Goal: Task Accomplishment & Management: Manage account settings

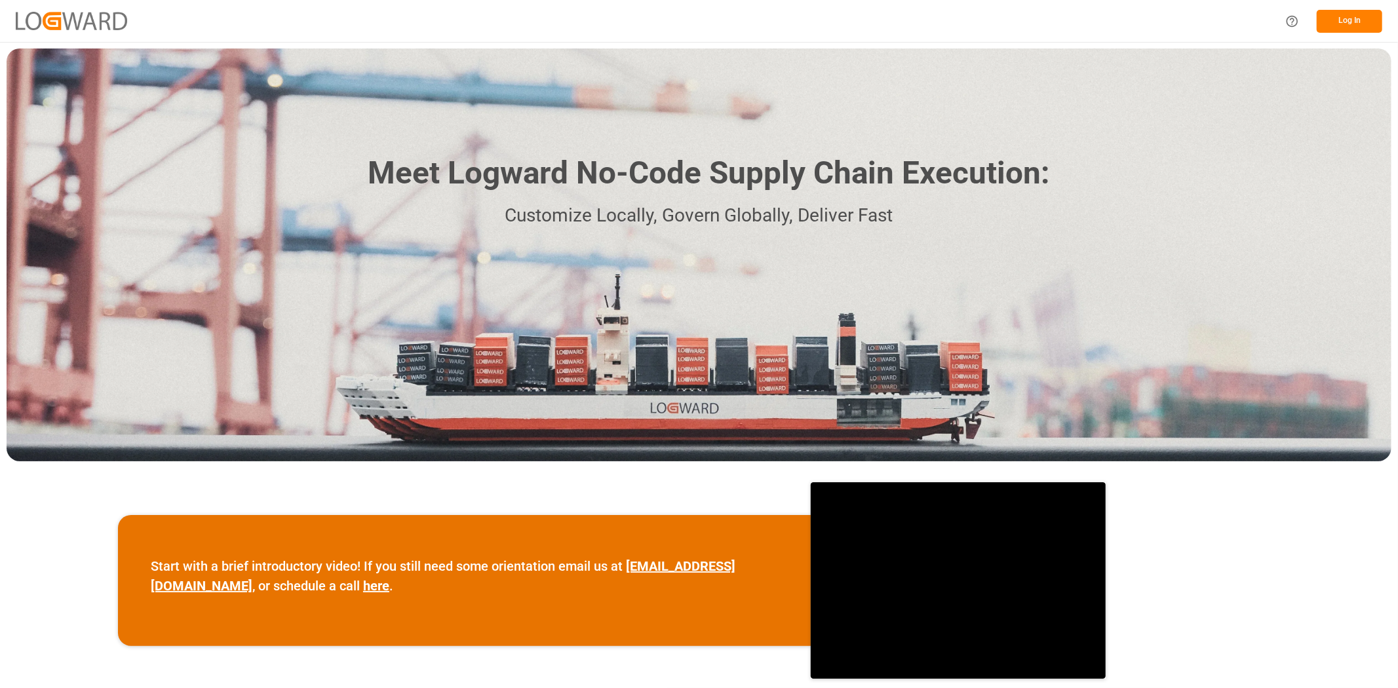
click at [1348, 23] on button "Log In" at bounding box center [1350, 21] width 66 height 23
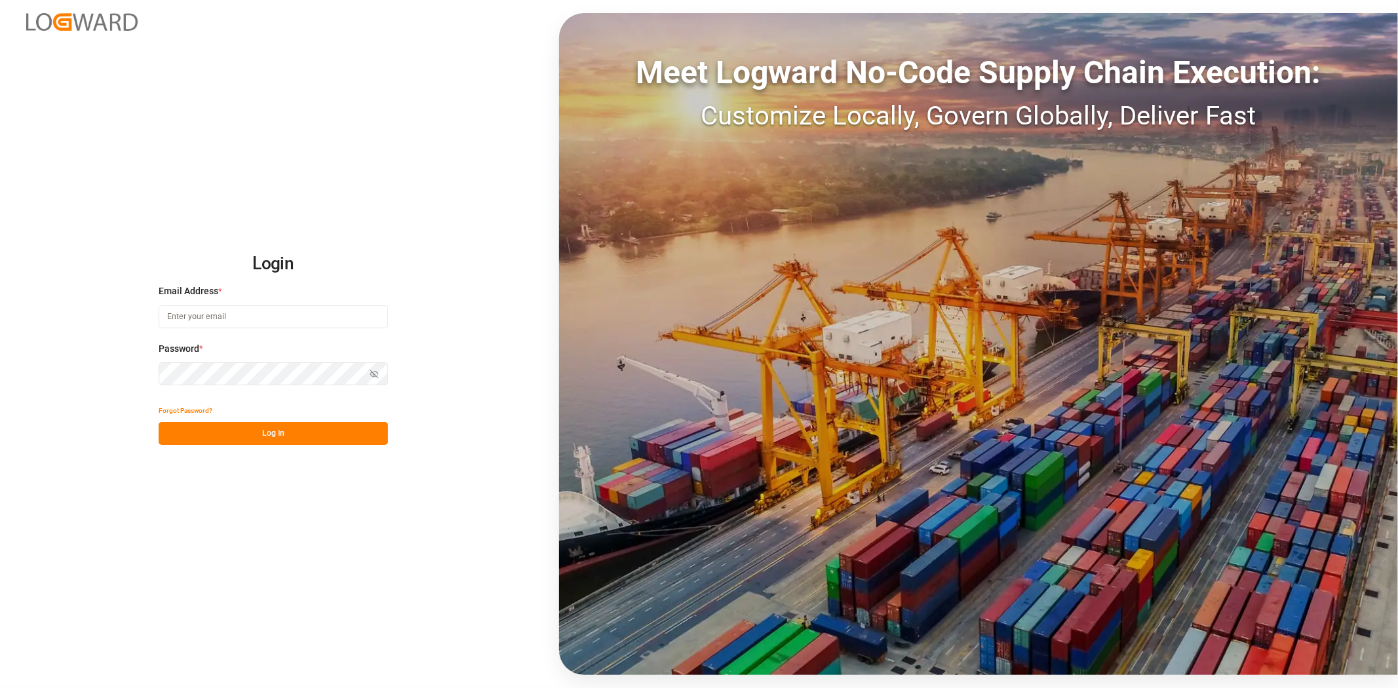
type input "janggyu.kim@jamindustries.com"
click at [238, 429] on button "Log In" at bounding box center [273, 433] width 229 height 23
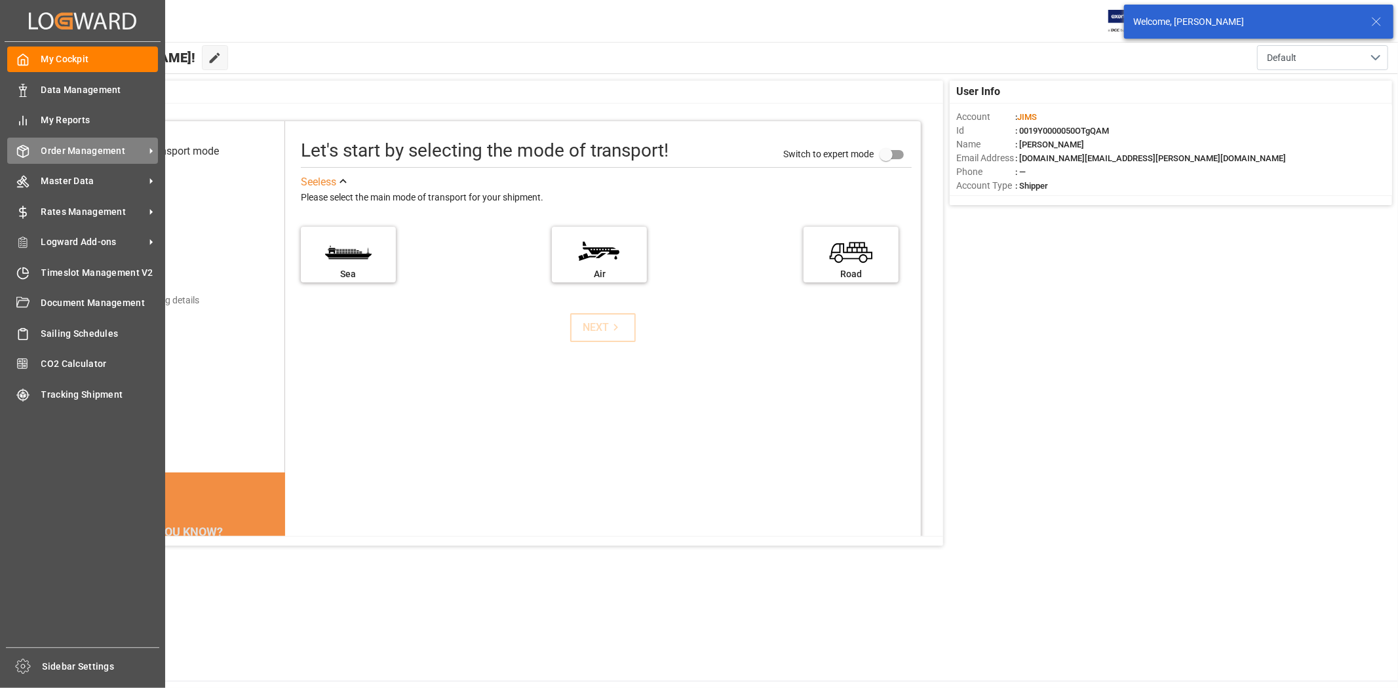
click at [90, 145] on span "Order Management" at bounding box center [93, 151] width 104 height 14
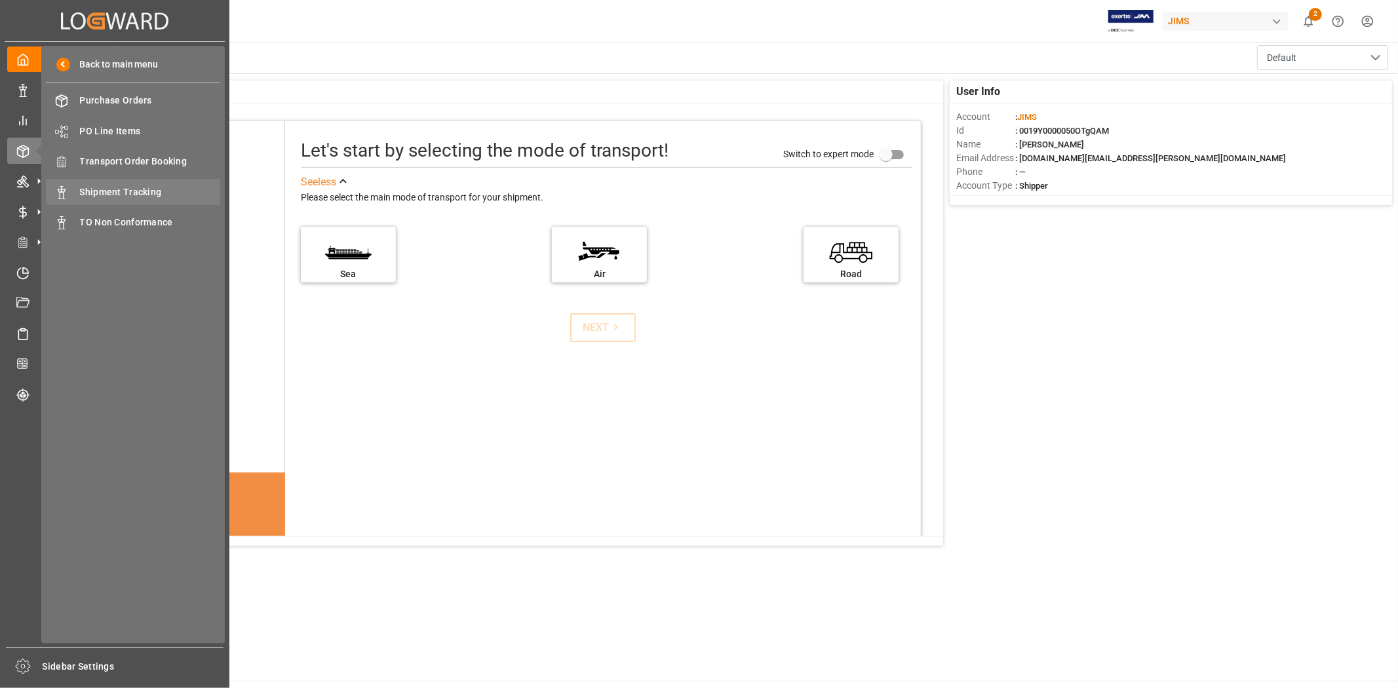
click at [144, 185] on span "Shipment Tracking" at bounding box center [150, 192] width 141 height 14
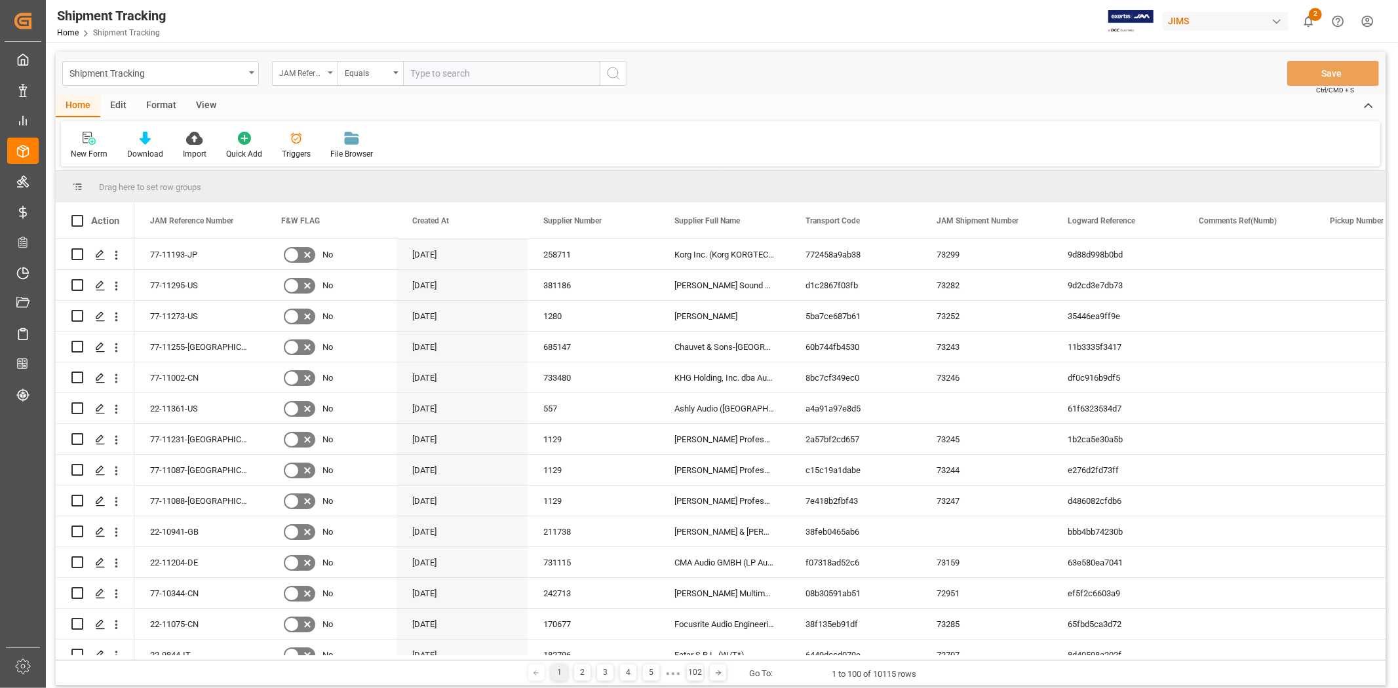
click at [329, 75] on div "JAM Reference Number" at bounding box center [305, 73] width 66 height 25
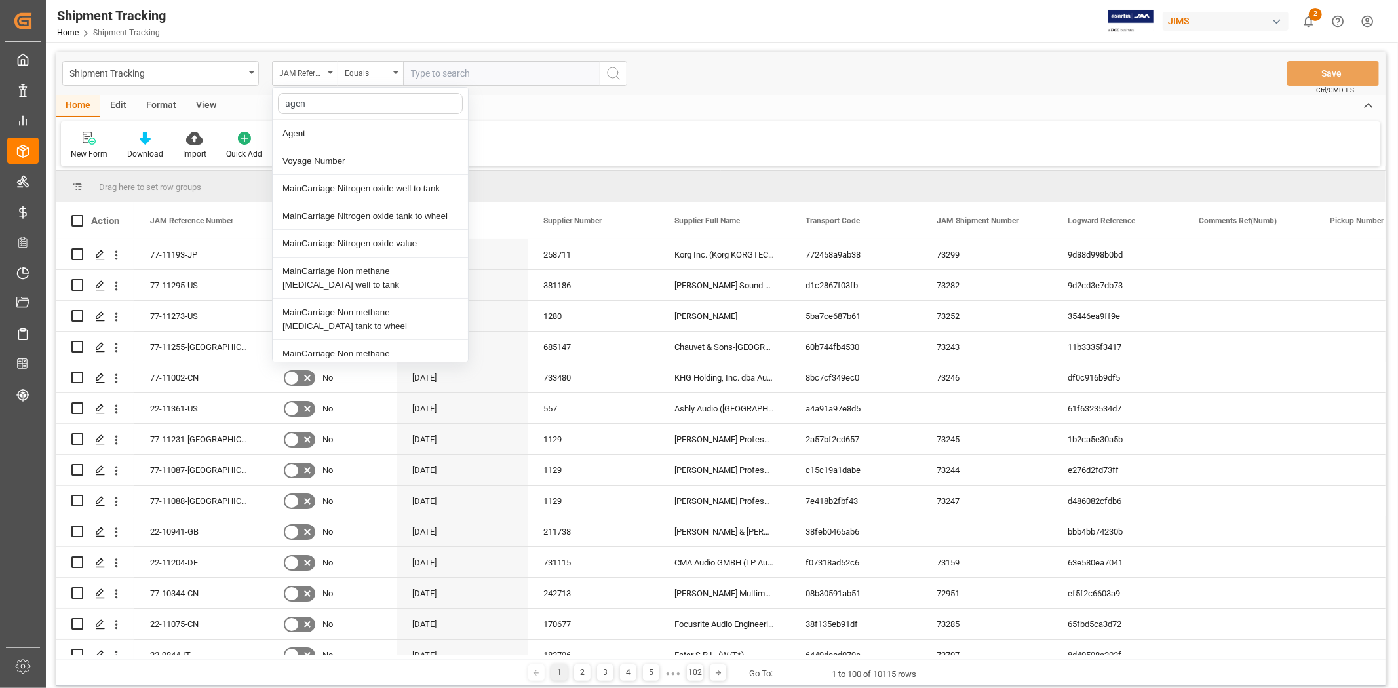
type input "agent"
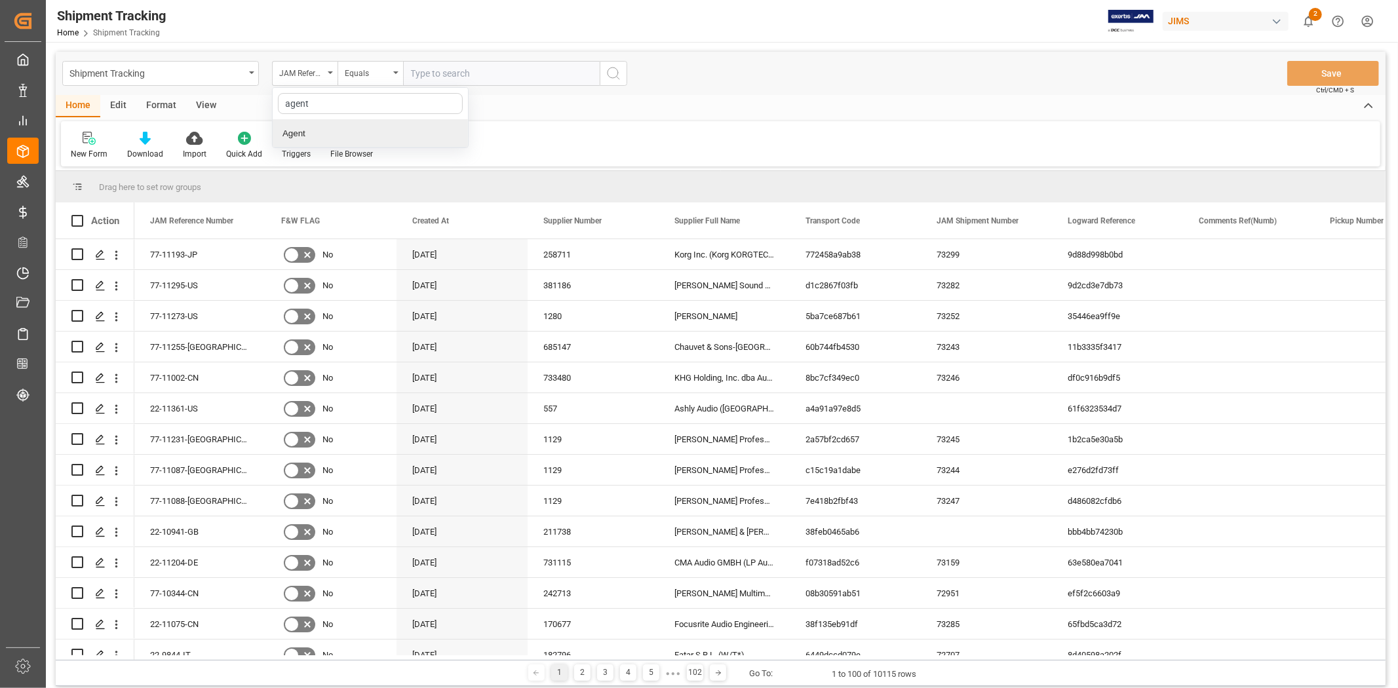
drag, startPoint x: 329, startPoint y: 136, endPoint x: 364, endPoint y: 118, distance: 39.0
click at [329, 135] on div "Agent" at bounding box center [370, 134] width 195 height 28
click at [456, 69] on span "Select Items" at bounding box center [439, 73] width 56 height 10
type input "jang"
click at [467, 132] on span "[PERSON_NAME]" at bounding box center [464, 133] width 71 height 10
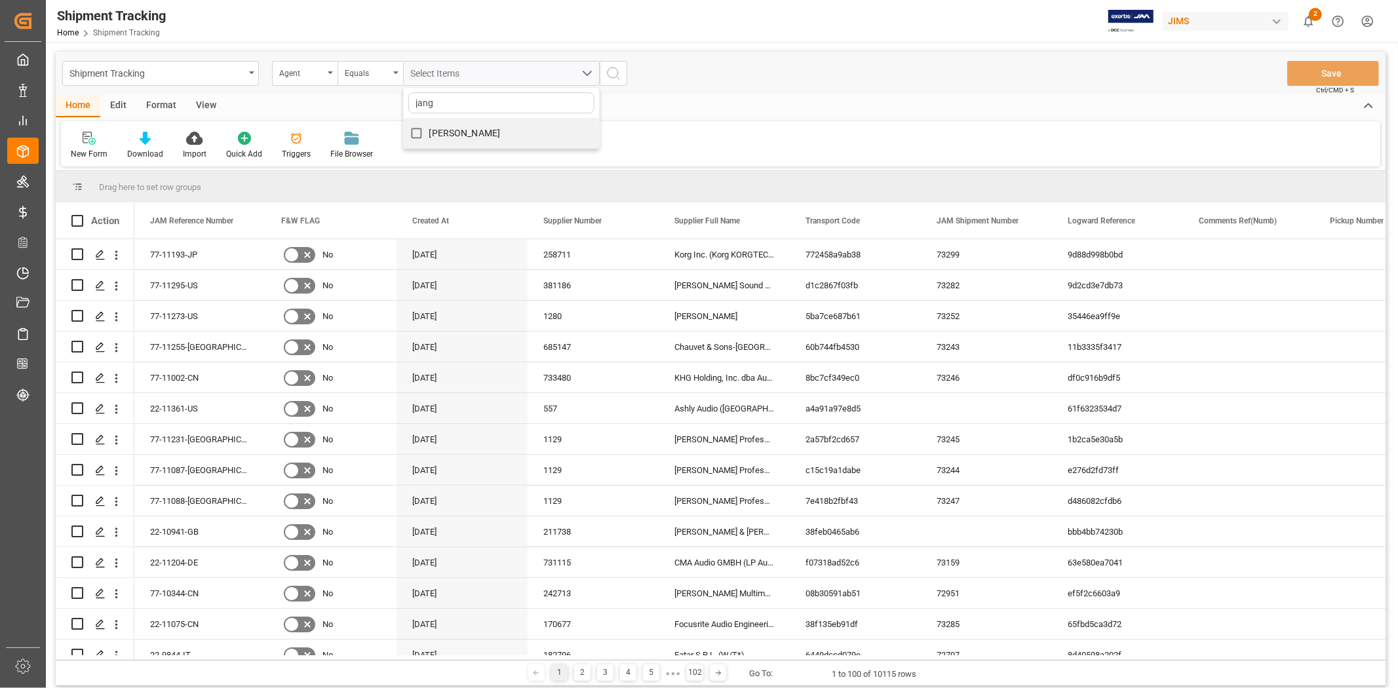
click at [429, 132] on input "[PERSON_NAME]" at bounding box center [417, 134] width 26 height 26
checkbox input "true"
click at [613, 75] on icon "search button" at bounding box center [614, 74] width 16 height 16
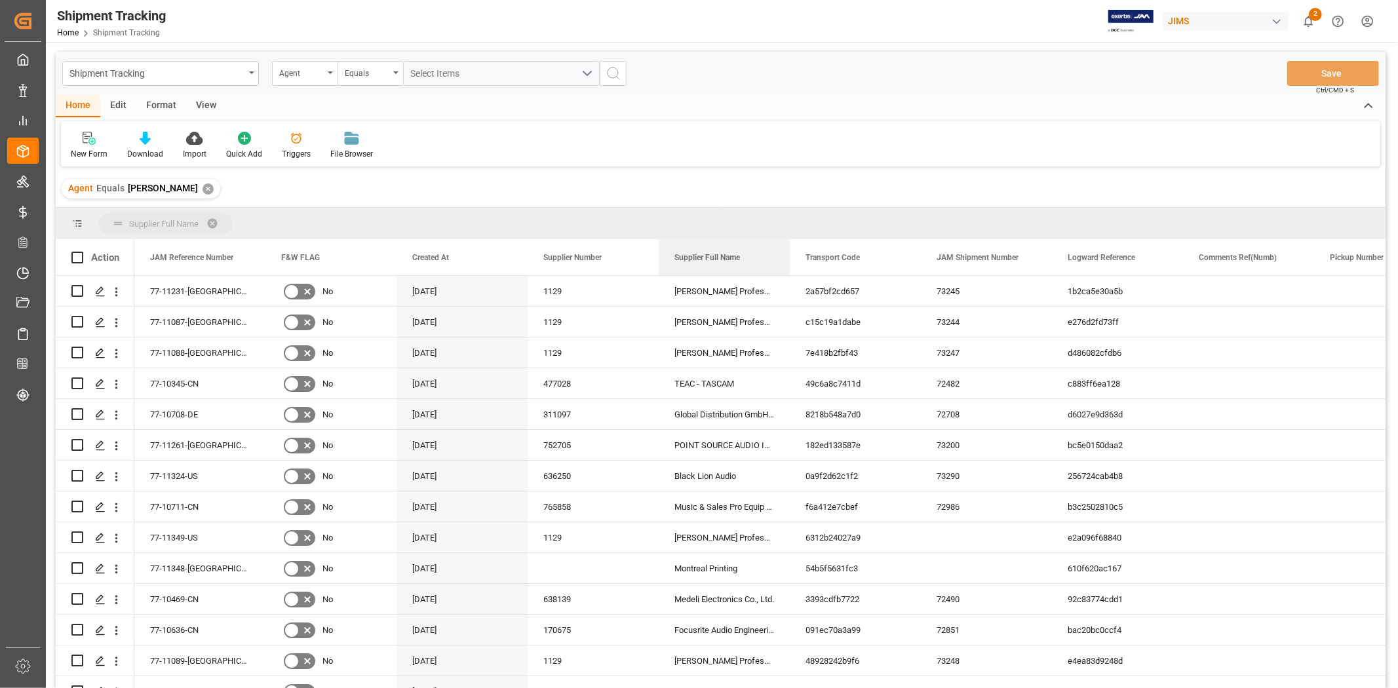
drag, startPoint x: 705, startPoint y: 260, endPoint x: 657, endPoint y: 218, distance: 63.7
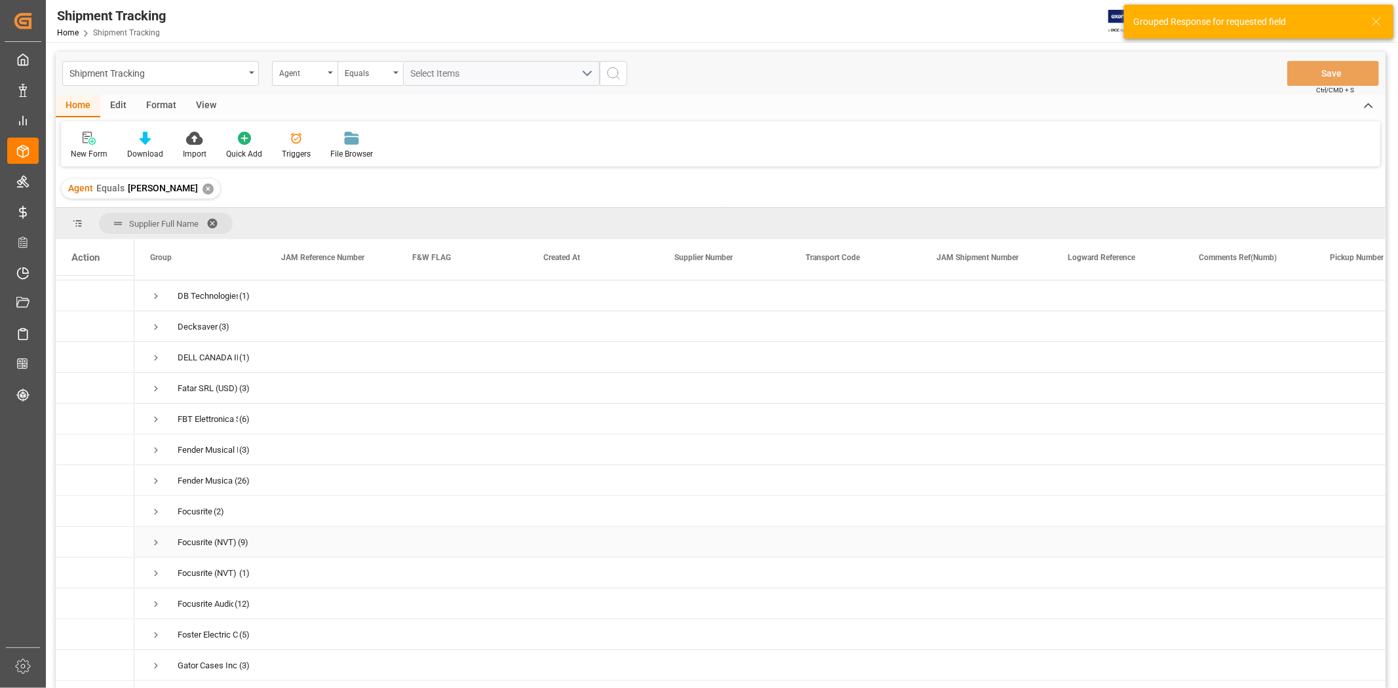
scroll to position [437, 0]
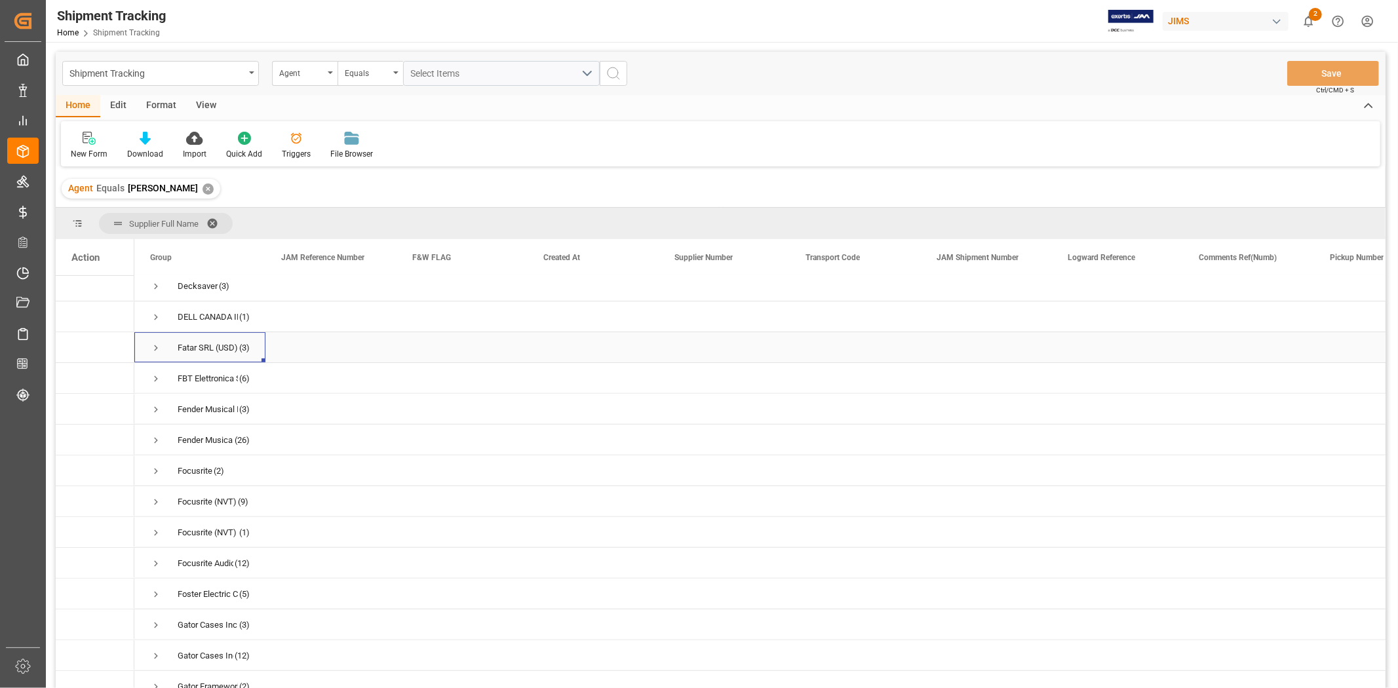
click at [158, 344] on span "Press SPACE to select this row." at bounding box center [156, 348] width 12 height 12
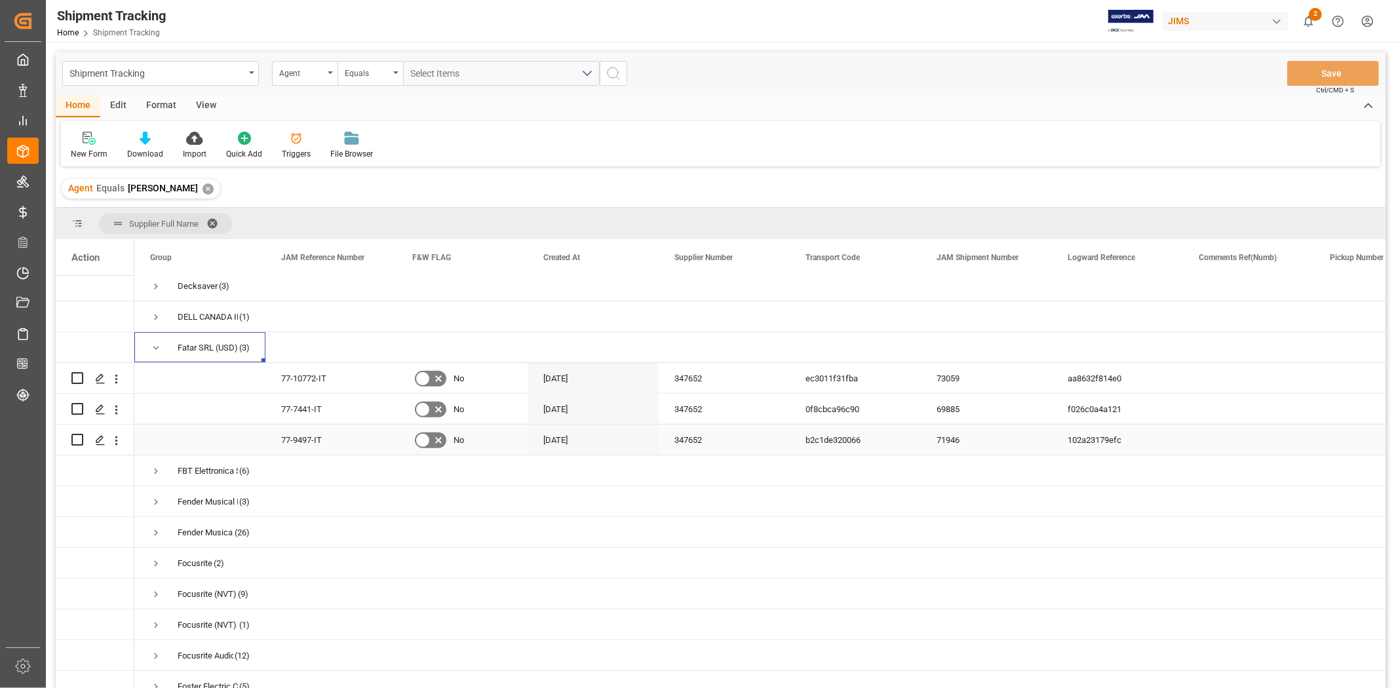
click at [303, 439] on div "77-9497-IT" at bounding box center [330, 440] width 131 height 30
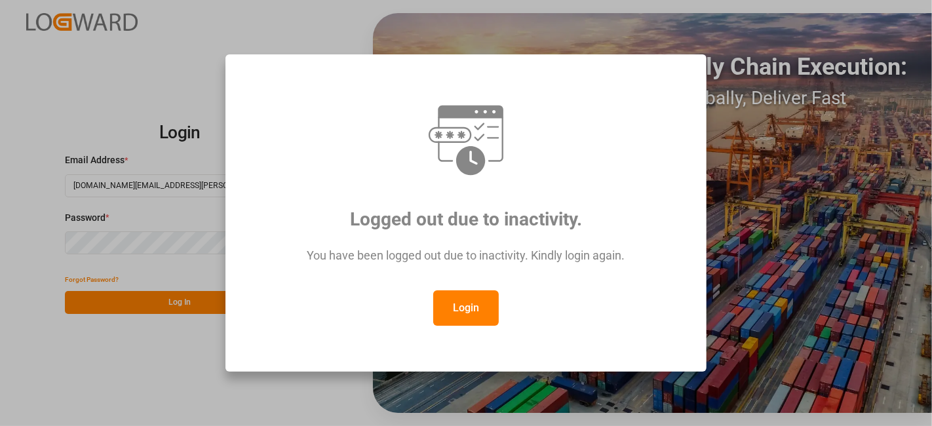
click at [460, 302] on button "Login" at bounding box center [466, 307] width 66 height 35
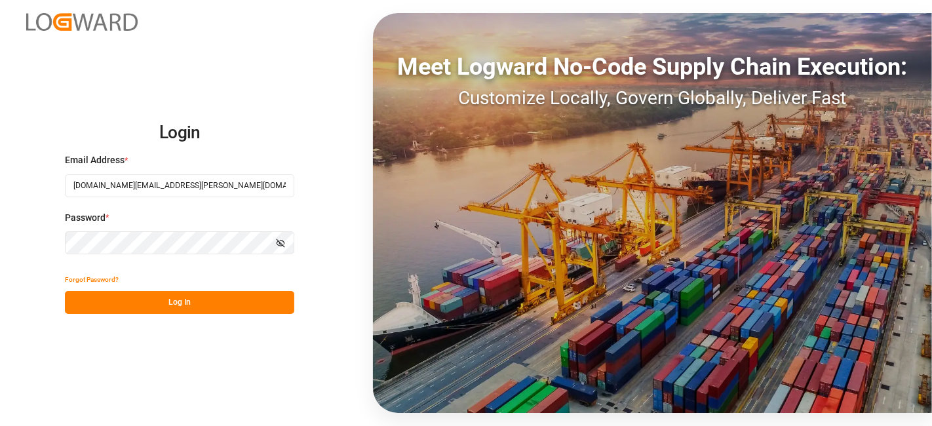
click at [205, 302] on button "Log In" at bounding box center [179, 302] width 229 height 23
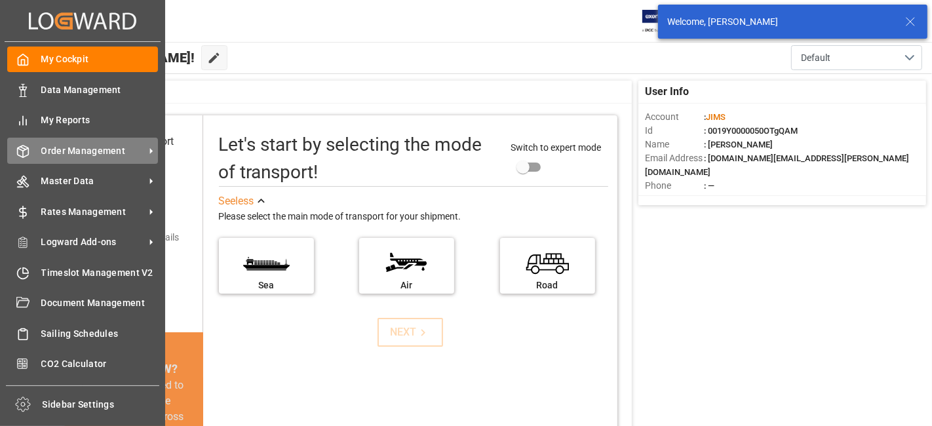
click at [80, 147] on span "Order Management" at bounding box center [93, 151] width 104 height 14
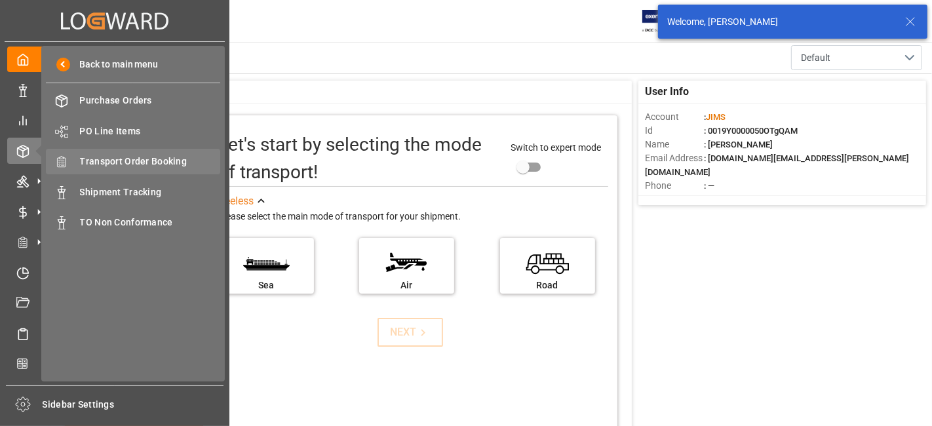
click at [165, 166] on span "Transport Order Booking" at bounding box center [150, 162] width 141 height 14
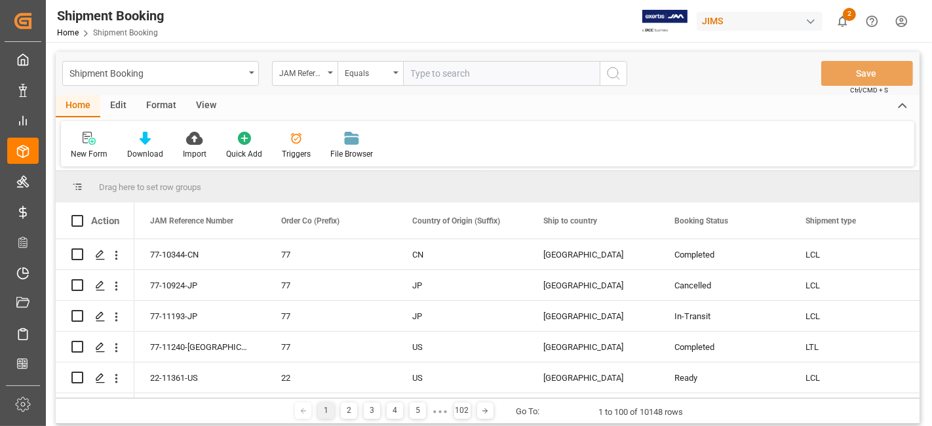
click at [429, 77] on input "text" at bounding box center [501, 73] width 197 height 25
type input "77-10772-IT"
click at [611, 81] on button "search button" at bounding box center [614, 73] width 28 height 25
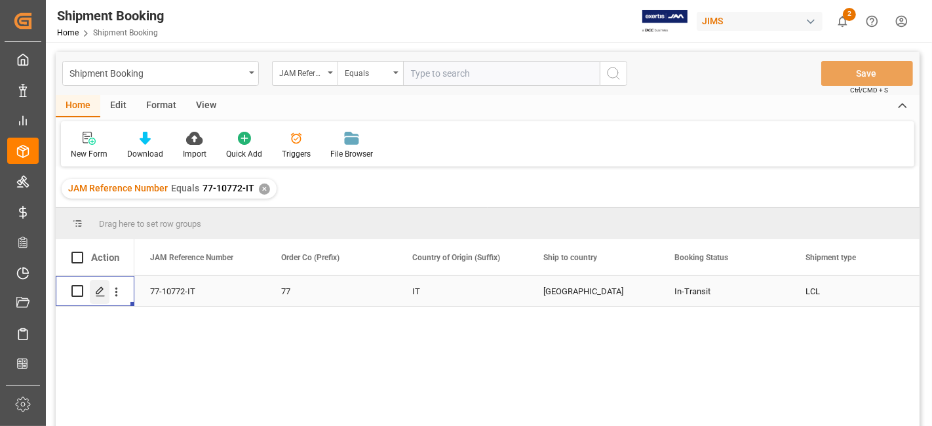
click at [96, 295] on icon "Press SPACE to select this row." at bounding box center [100, 291] width 10 height 10
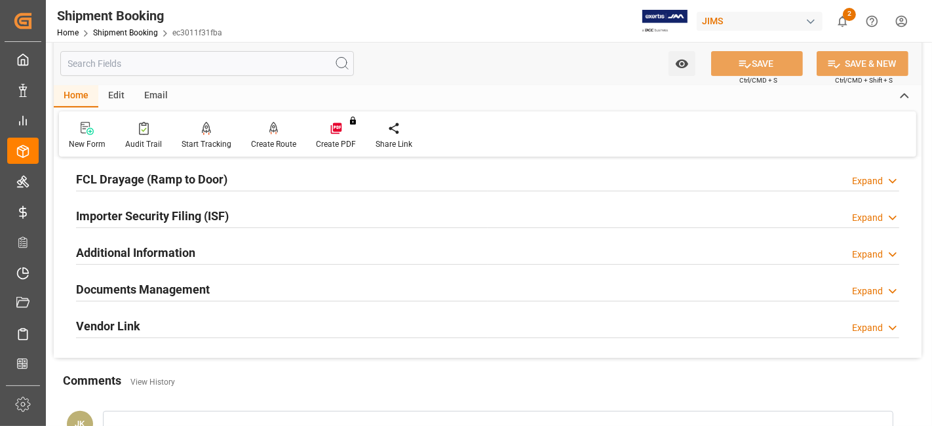
scroll to position [364, 0]
click at [115, 288] on h2 "Documents Management" at bounding box center [143, 289] width 134 height 18
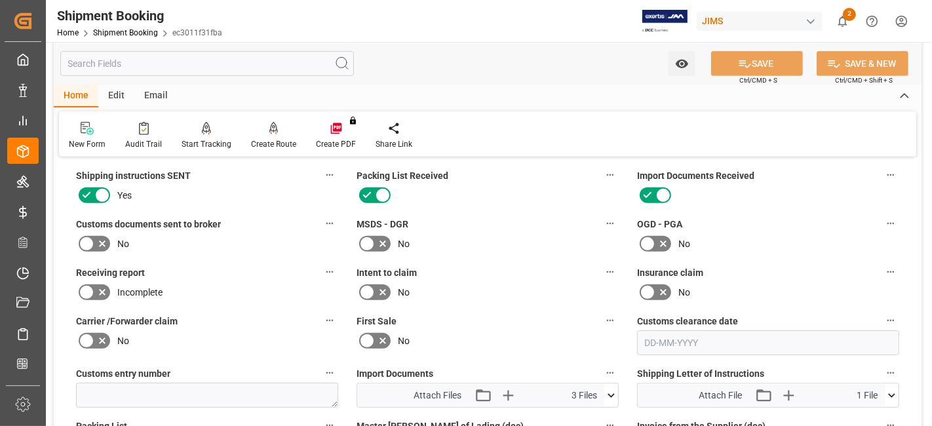
scroll to position [509, 0]
click at [103, 239] on icon at bounding box center [102, 244] width 16 height 16
click at [0, 0] on input "checkbox" at bounding box center [0, 0] width 0 height 0
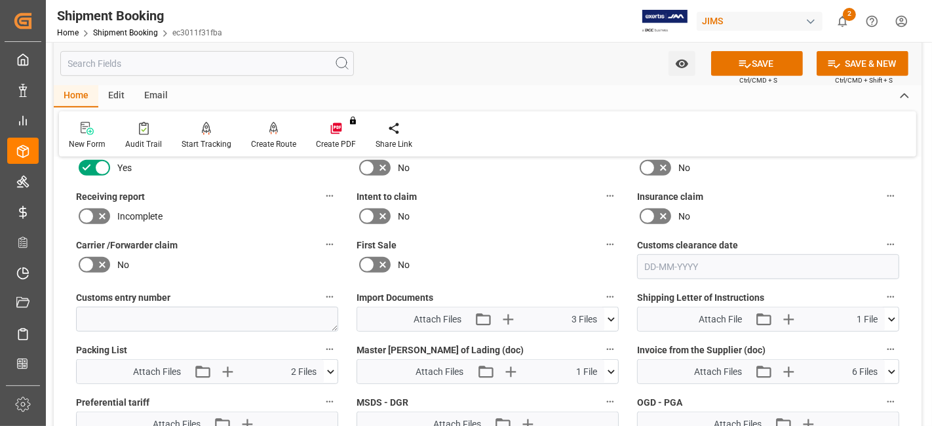
scroll to position [655, 0]
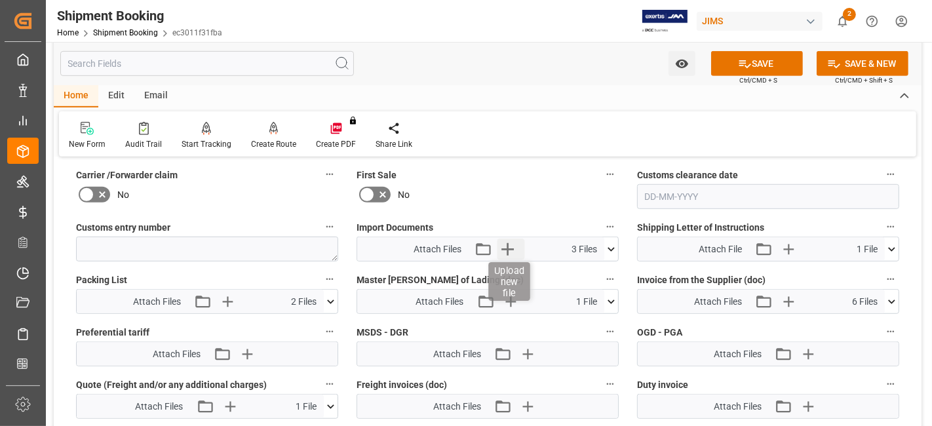
click at [513, 249] on icon "button" at bounding box center [507, 249] width 21 height 21
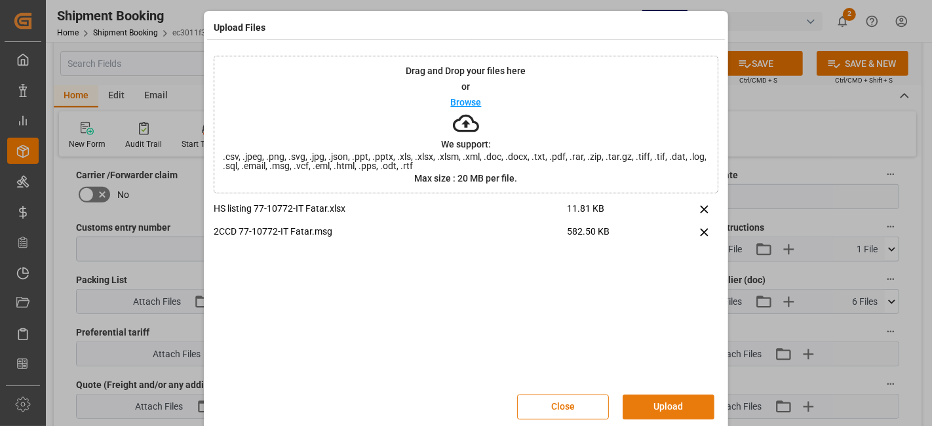
click at [663, 402] on button "Upload" at bounding box center [669, 407] width 92 height 25
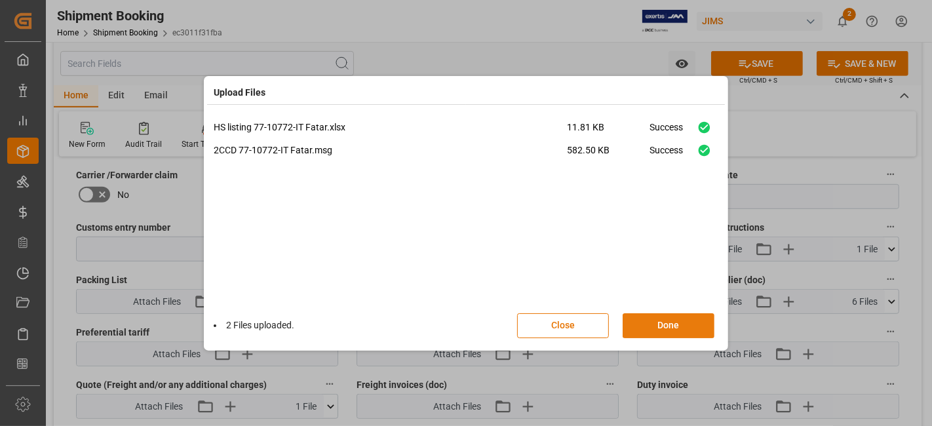
click at [667, 330] on button "Done" at bounding box center [669, 325] width 92 height 25
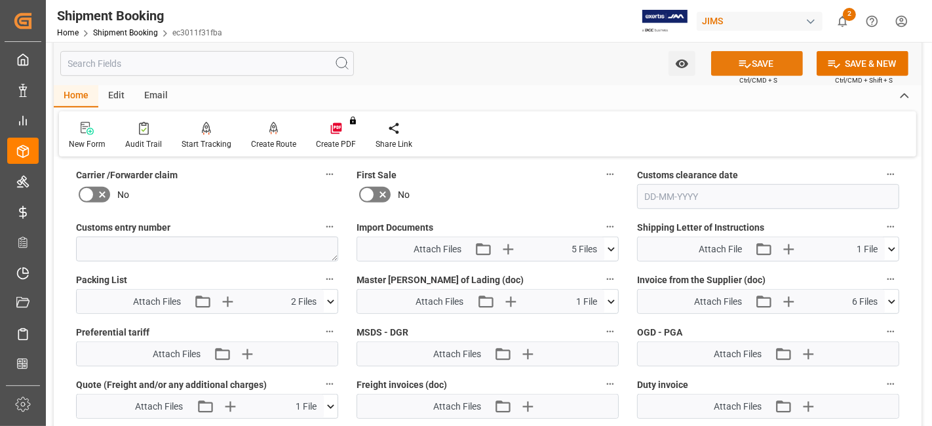
click at [738, 66] on icon at bounding box center [745, 64] width 14 height 14
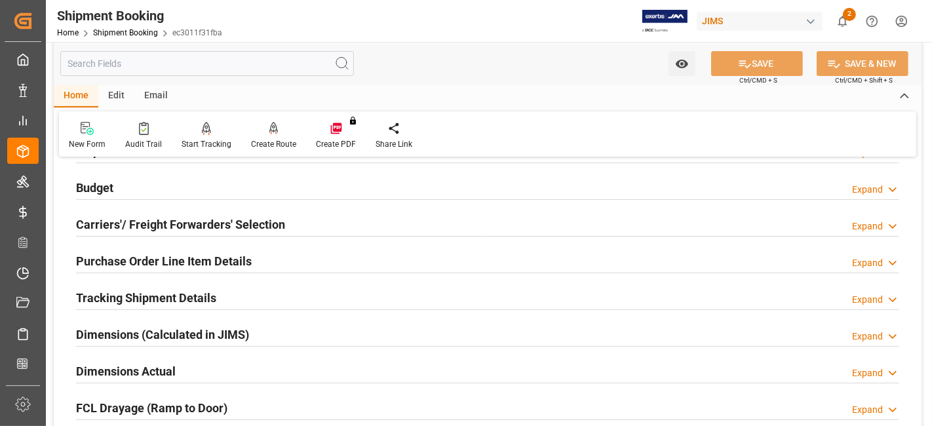
scroll to position [0, 0]
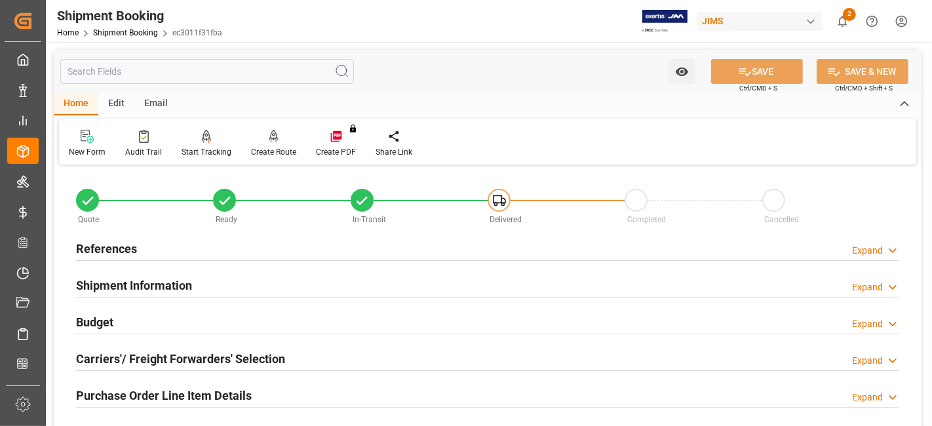
click at [153, 255] on div "References Expand" at bounding box center [487, 247] width 823 height 25
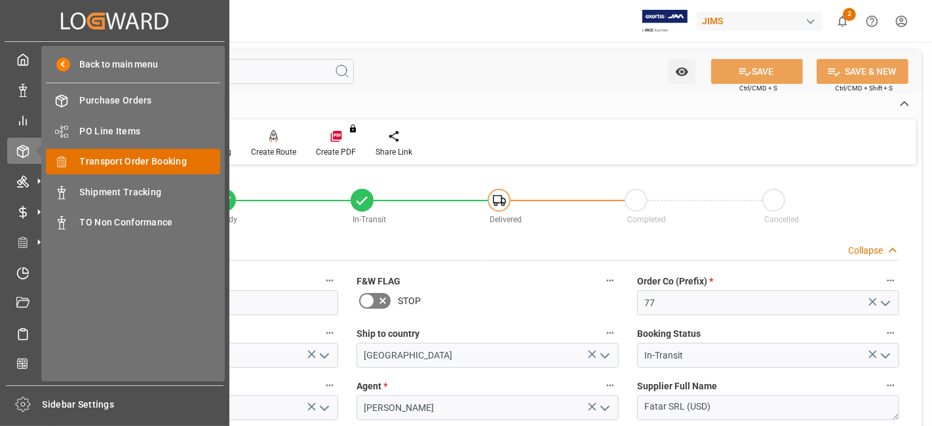
click at [159, 160] on span "Transport Order Booking" at bounding box center [150, 162] width 141 height 14
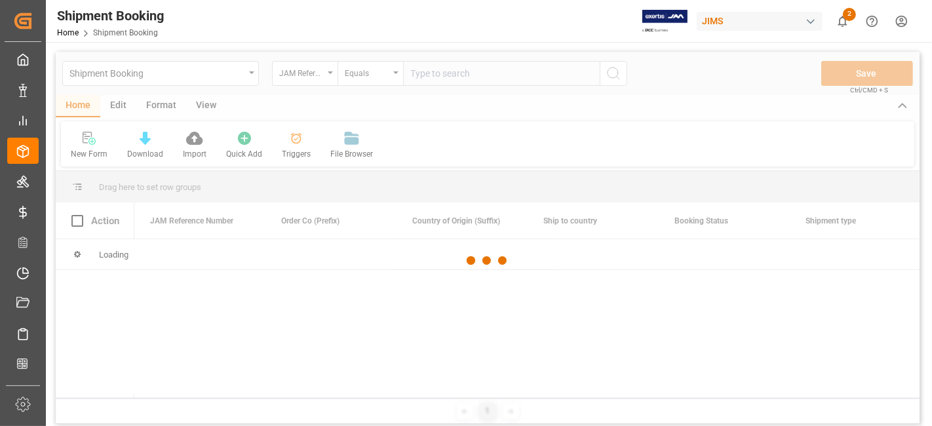
click at [419, 73] on div at bounding box center [488, 261] width 864 height 418
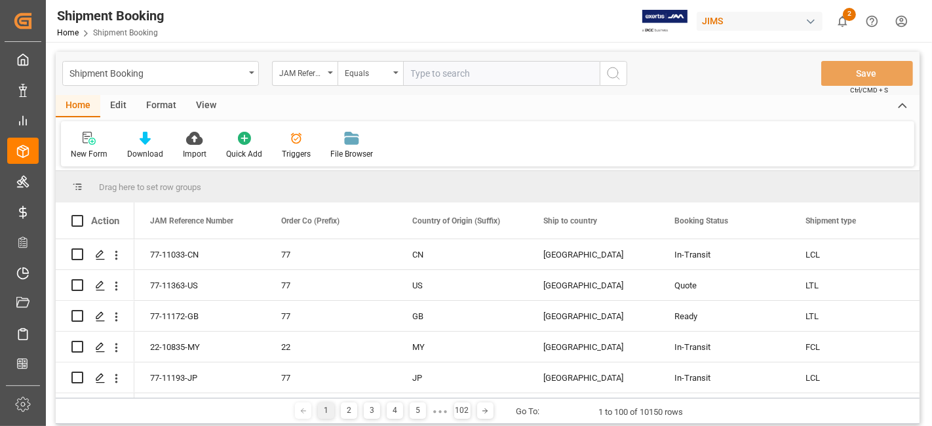
click at [424, 73] on input "text" at bounding box center [501, 73] width 197 height 25
paste input "77-11302-US"
type input "77-11302-US"
click at [613, 77] on icon "search button" at bounding box center [614, 74] width 16 height 16
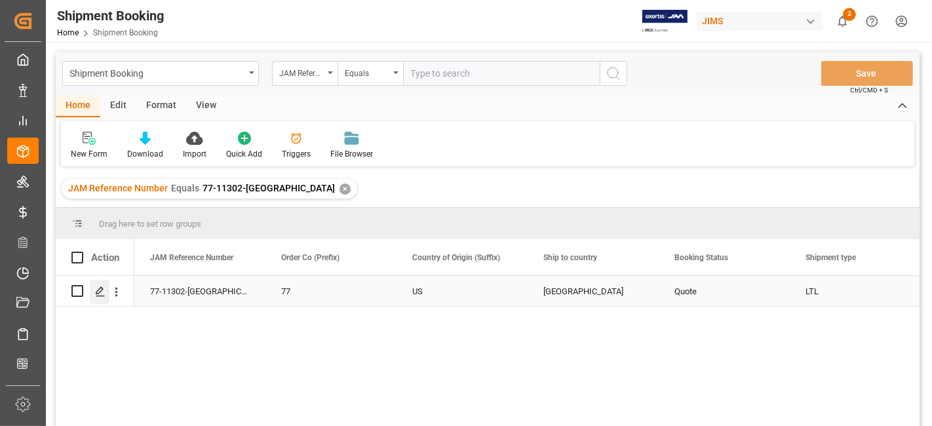
click at [99, 289] on icon "Press SPACE to select this row." at bounding box center [100, 291] width 10 height 10
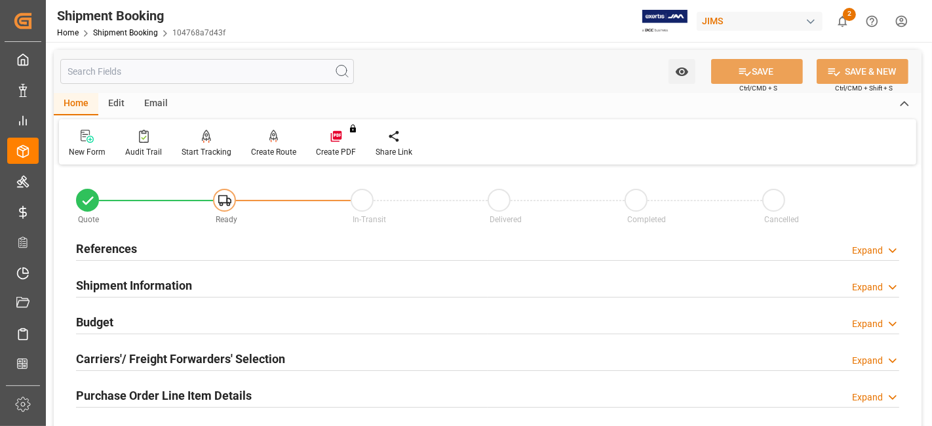
click at [151, 246] on div "References Expand" at bounding box center [487, 247] width 823 height 25
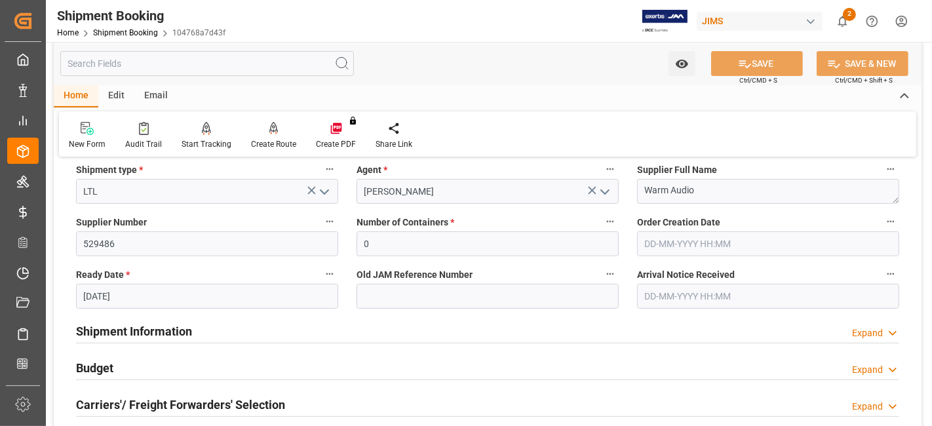
scroll to position [218, 0]
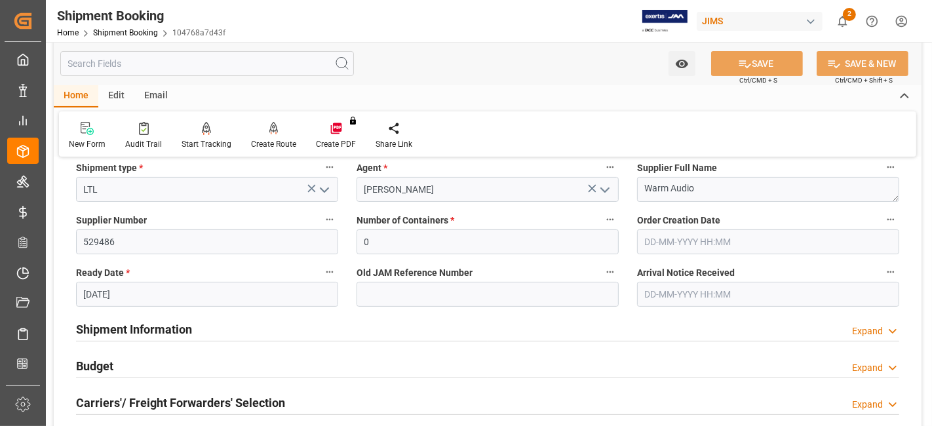
click at [160, 292] on input "30-09-2025" at bounding box center [207, 294] width 262 height 25
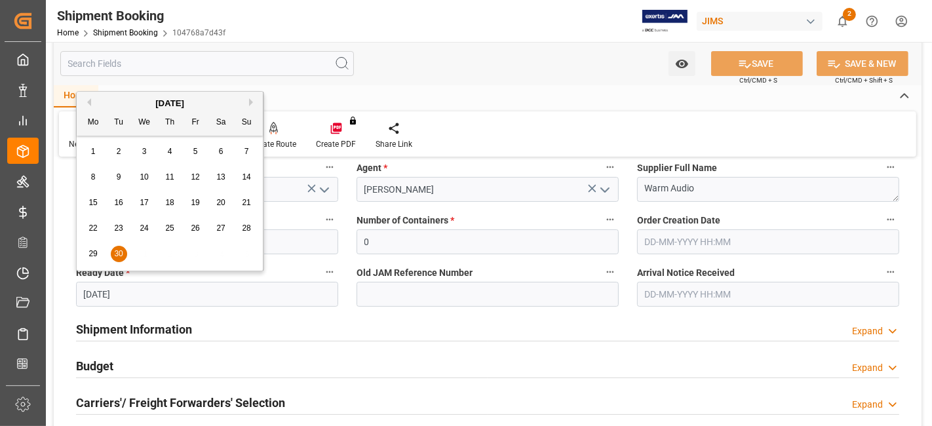
click at [249, 103] on button "Next Month" at bounding box center [253, 102] width 8 height 8
click at [192, 151] on div "3" at bounding box center [195, 152] width 16 height 16
type input "03-10-2025"
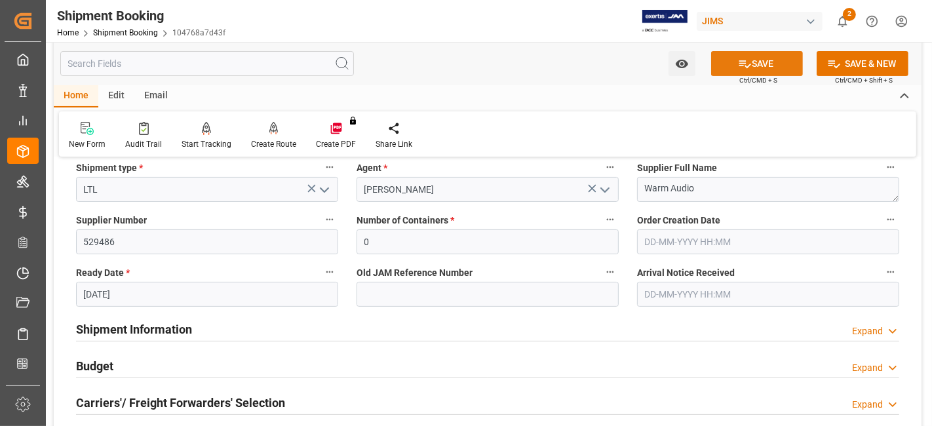
click at [745, 65] on icon at bounding box center [745, 64] width 14 height 14
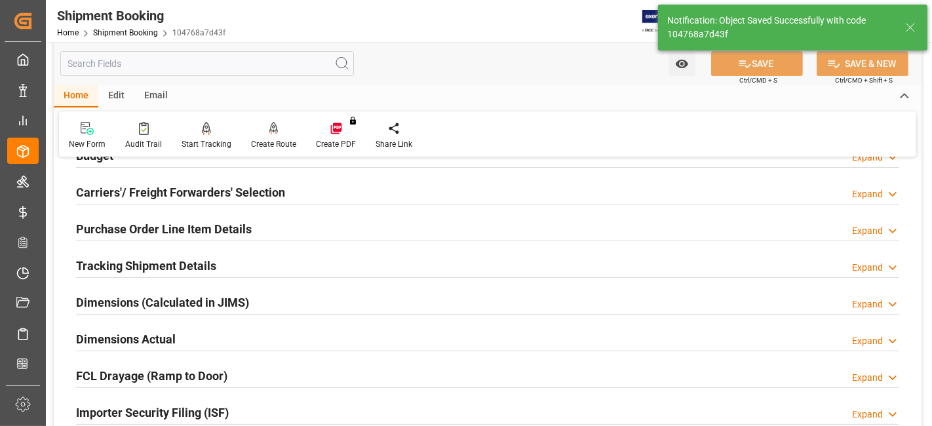
scroll to position [146, 0]
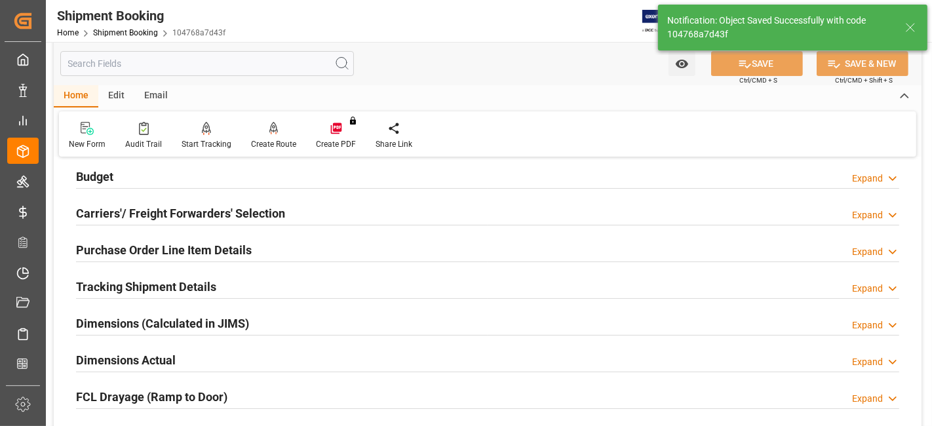
click at [136, 181] on div "Budget Expand" at bounding box center [487, 175] width 823 height 25
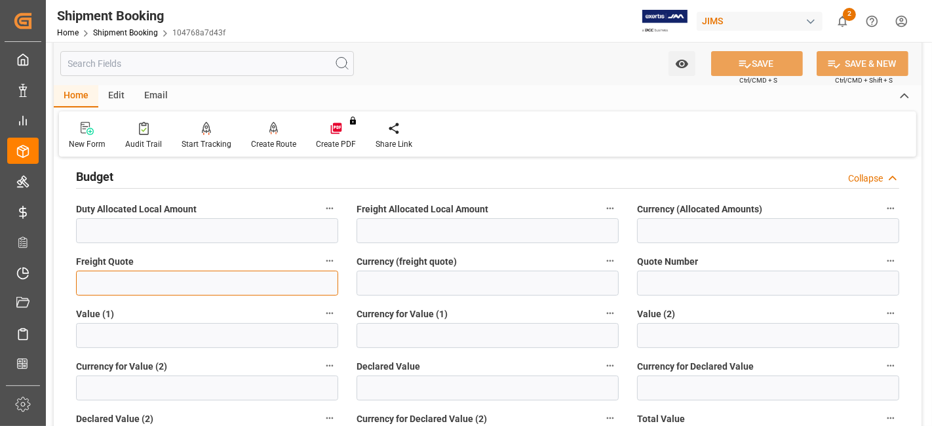
click at [114, 283] on input "text" at bounding box center [207, 283] width 262 height 25
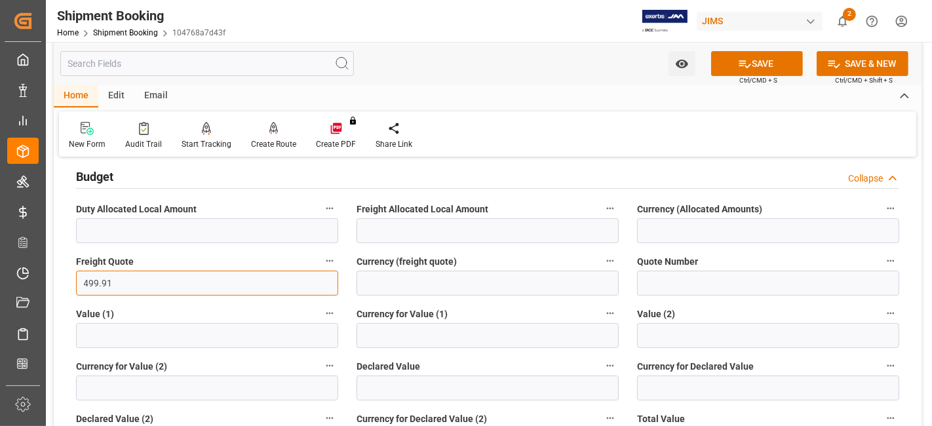
type input "499.91"
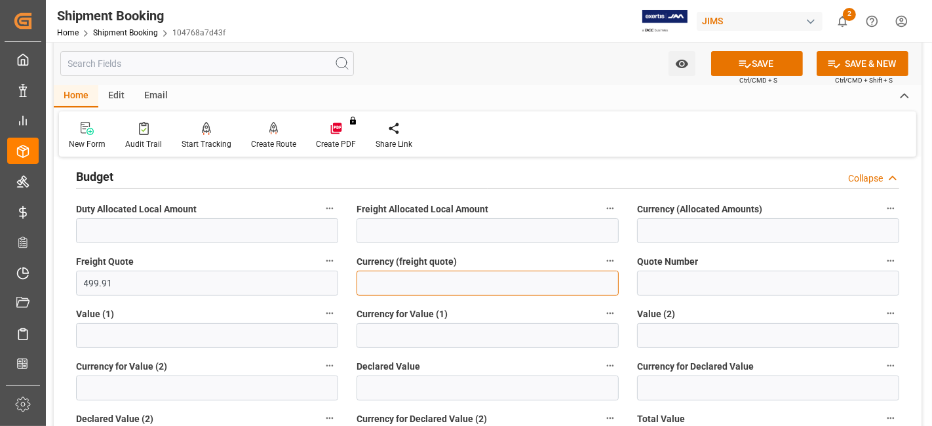
click at [397, 287] on input at bounding box center [488, 283] width 262 height 25
type input "USD"
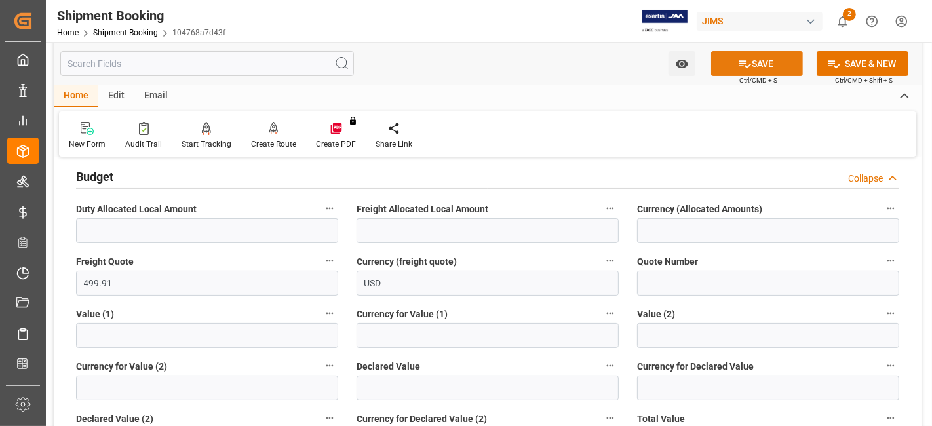
click at [756, 65] on button "SAVE" at bounding box center [757, 63] width 92 height 25
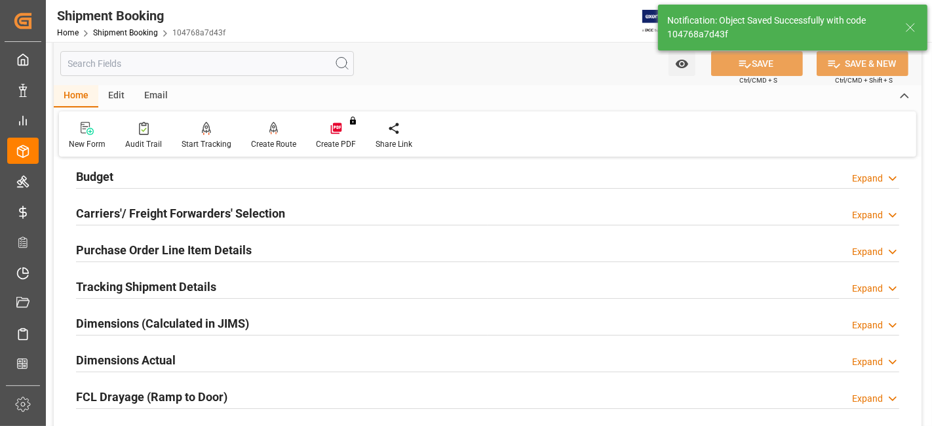
click at [186, 204] on h2 "Carriers'/ Freight Forwarders' Selection" at bounding box center [180, 213] width 209 height 18
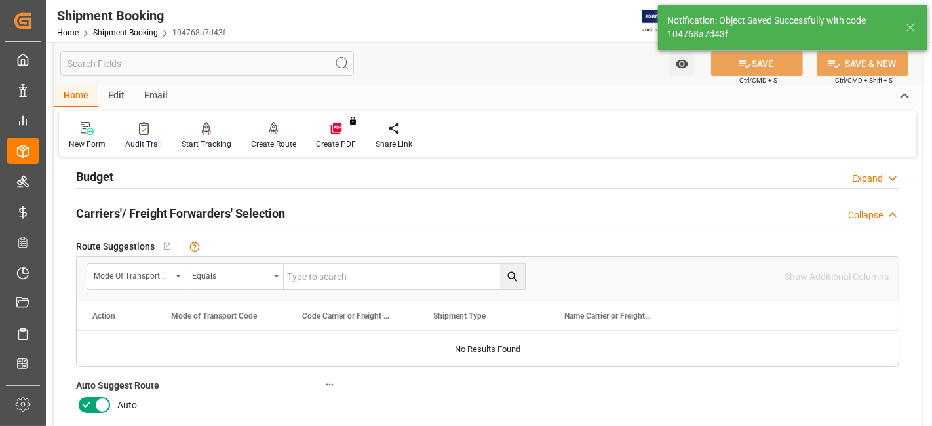
click at [88, 400] on icon at bounding box center [87, 405] width 16 height 16
click at [0, 0] on input "checkbox" at bounding box center [0, 0] width 0 height 0
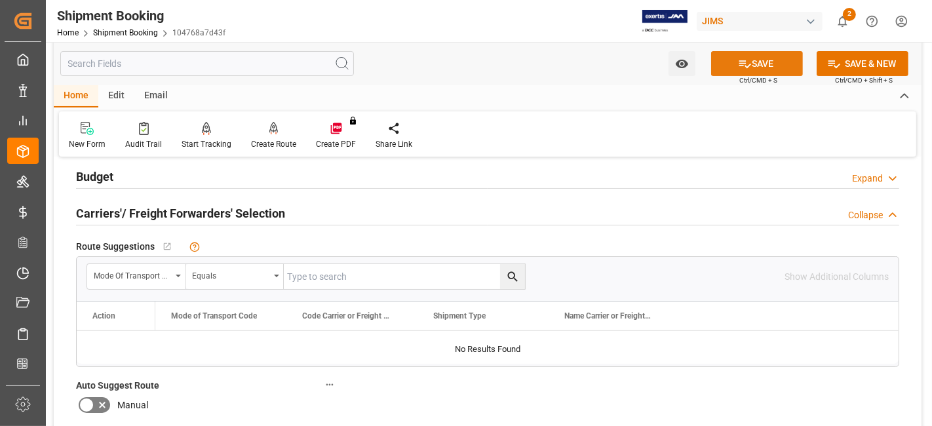
click at [758, 57] on button "SAVE" at bounding box center [757, 63] width 92 height 25
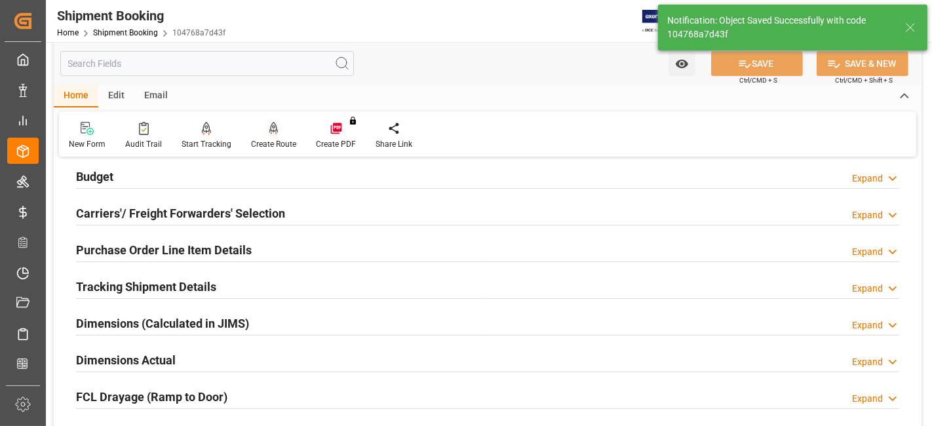
click at [271, 138] on div "Create Route" at bounding box center [273, 144] width 45 height 12
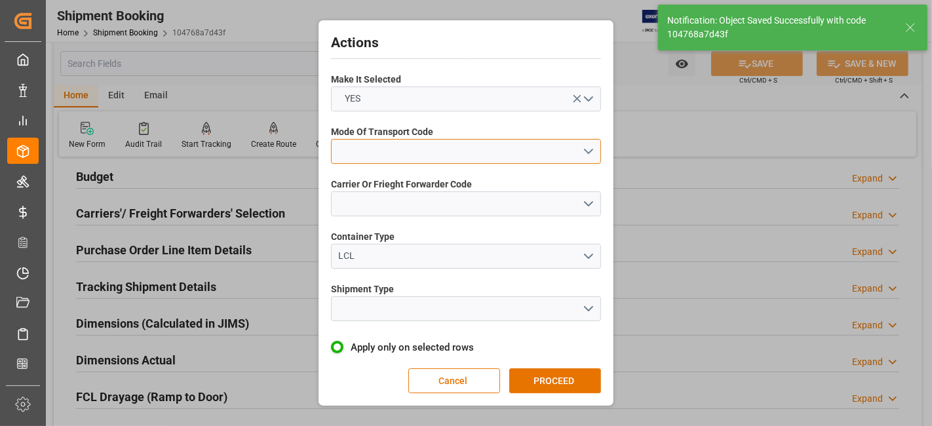
click at [594, 153] on button "open menu" at bounding box center [466, 151] width 270 height 25
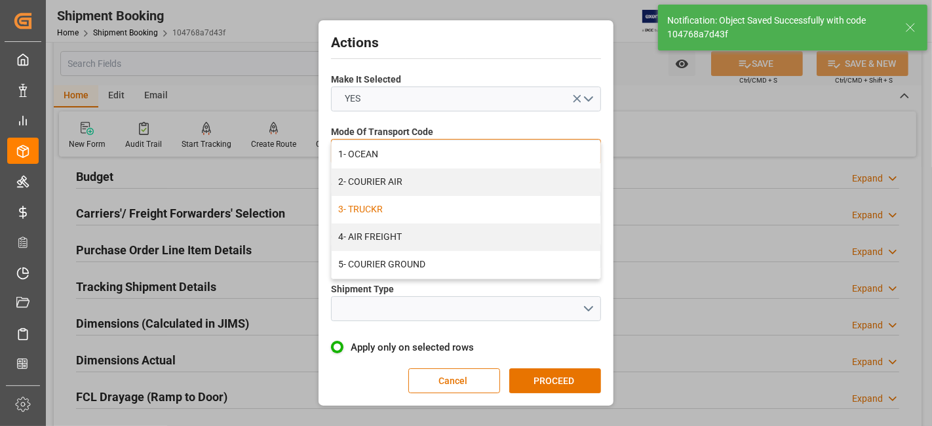
click at [549, 204] on div "3- TRUCKR" at bounding box center [466, 210] width 269 height 28
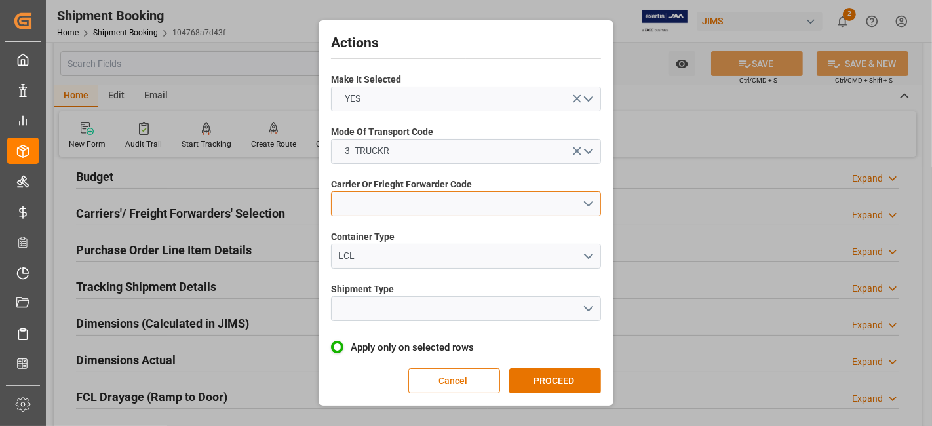
click at [584, 204] on button "open menu" at bounding box center [466, 203] width 270 height 25
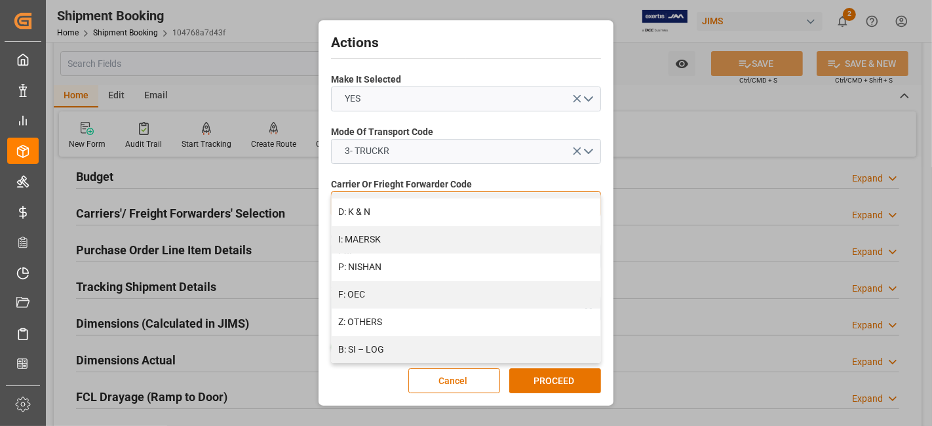
scroll to position [728, 0]
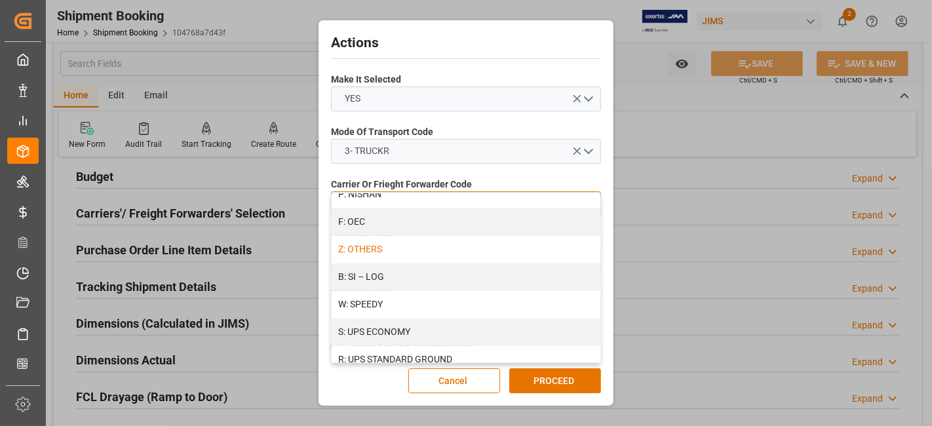
click at [393, 242] on div "Z: OTHERS" at bounding box center [466, 250] width 269 height 28
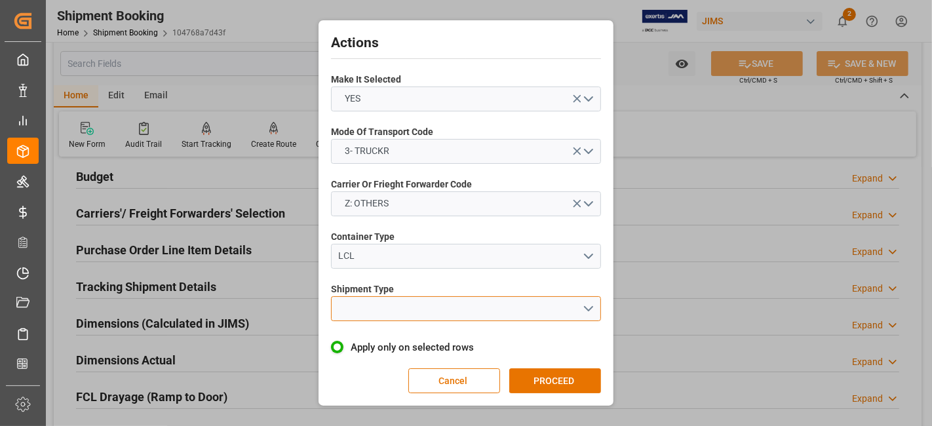
click at [580, 311] on button "open menu" at bounding box center [466, 308] width 270 height 25
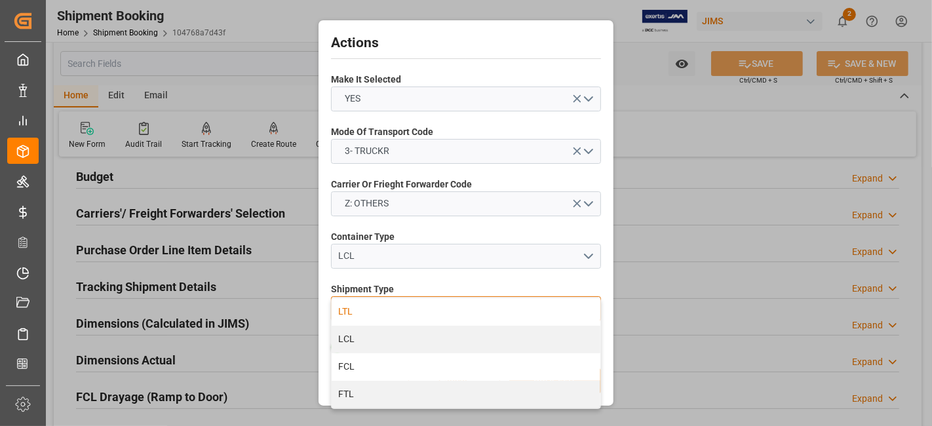
click at [369, 319] on div "LTL" at bounding box center [466, 312] width 269 height 28
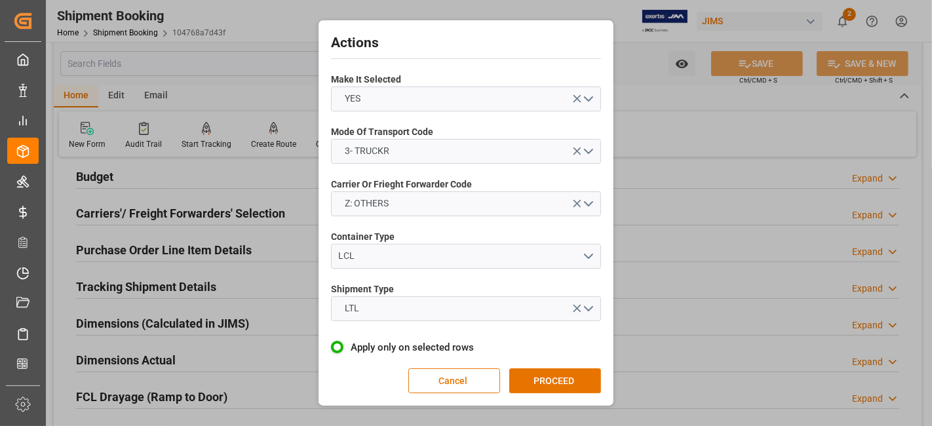
click at [535, 367] on div "Actions Make It Selected YES Mode Of Transport Code 3- TRUCKR Carrier Or Friegh…" at bounding box center [466, 213] width 288 height 379
click at [535, 372] on button "PROCEED" at bounding box center [555, 380] width 92 height 25
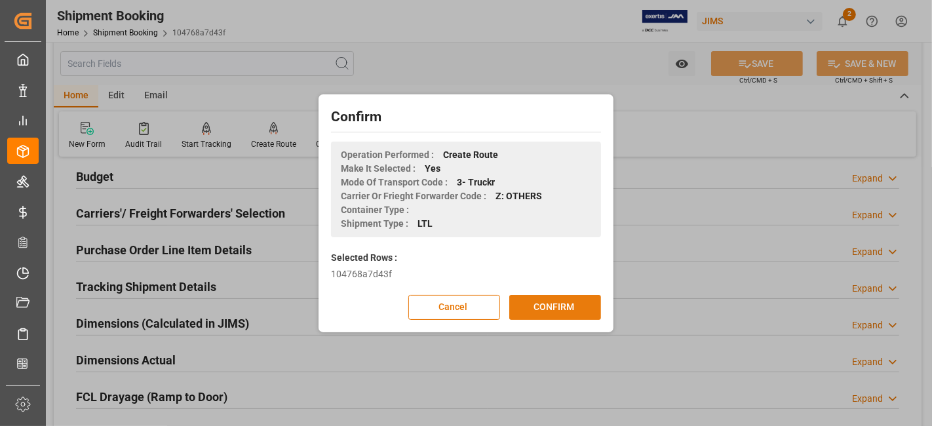
click at [564, 309] on button "CONFIRM" at bounding box center [555, 307] width 92 height 25
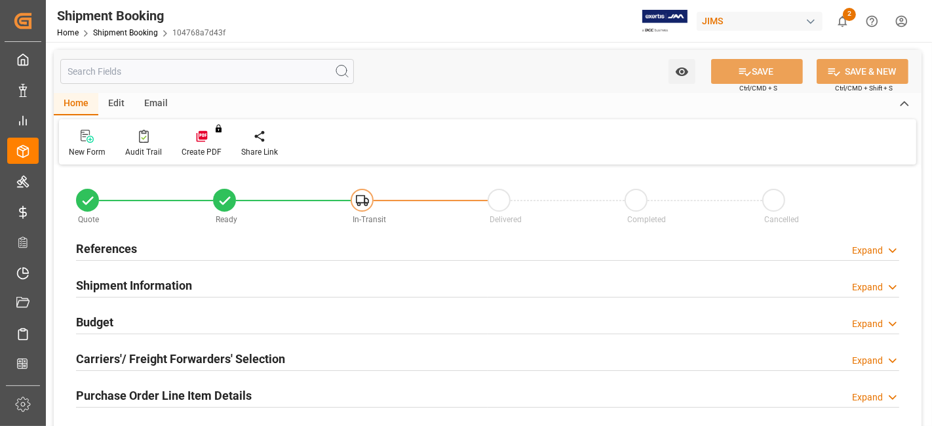
type input "0"
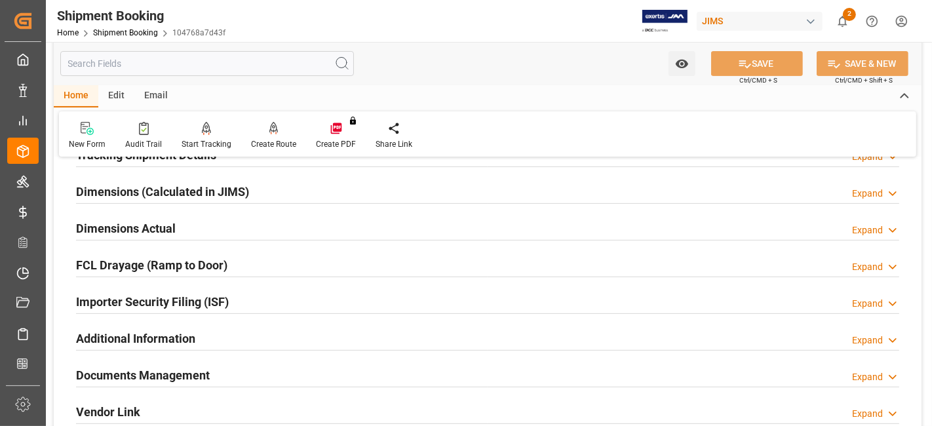
scroll to position [291, 0]
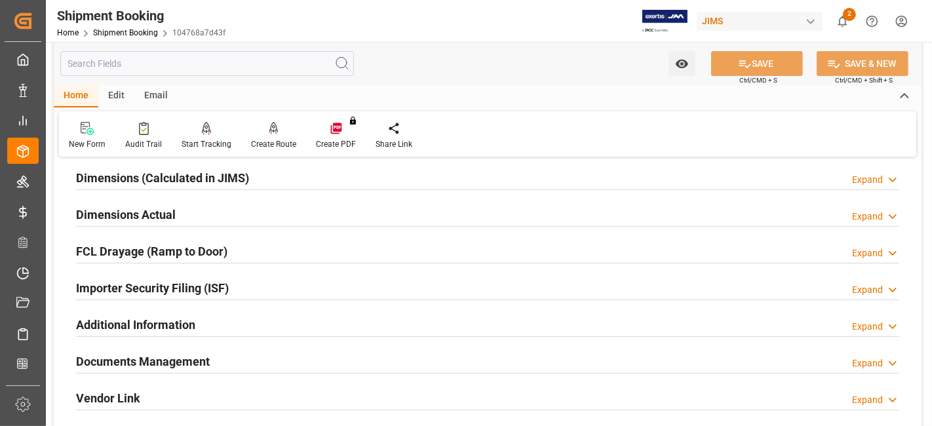
click at [208, 216] on div "Dimensions Actual Expand" at bounding box center [487, 213] width 823 height 25
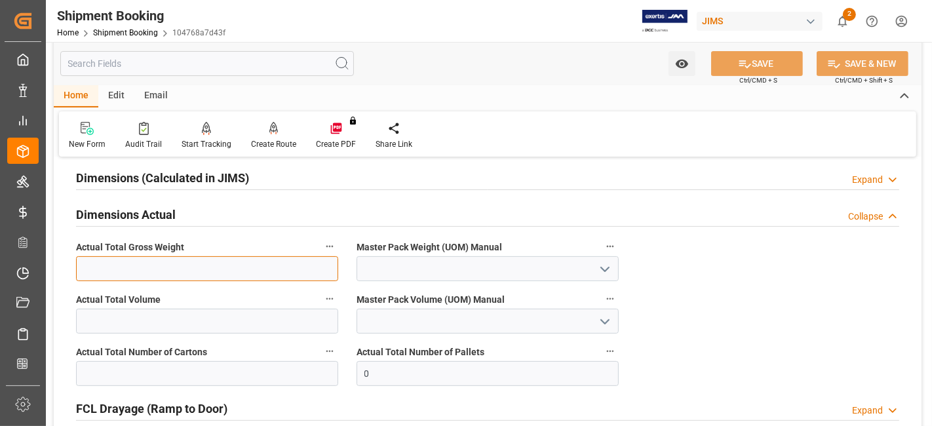
click at [187, 264] on input "text" at bounding box center [207, 268] width 262 height 25
type input "280"
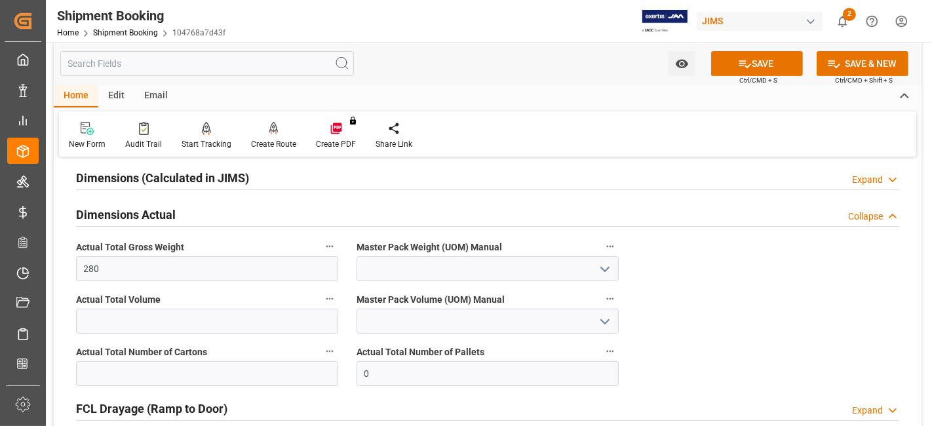
click at [600, 265] on icon "open menu" at bounding box center [605, 270] width 16 height 16
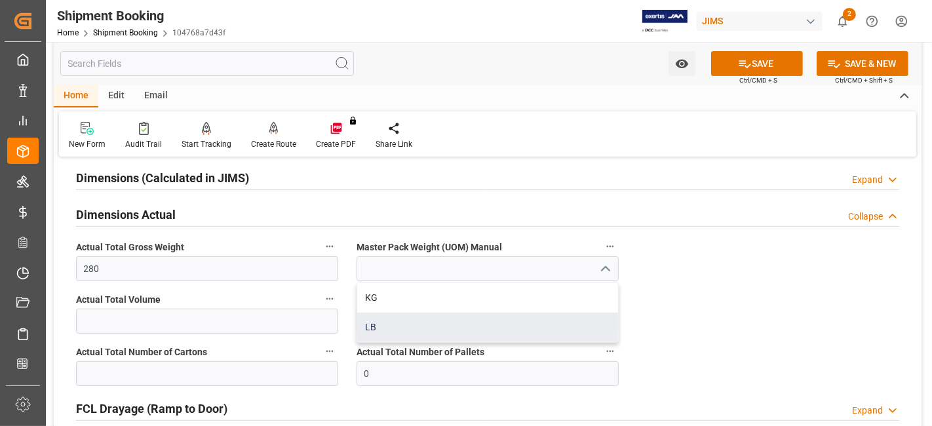
click at [498, 324] on div "LB" at bounding box center [487, 327] width 261 height 29
type input "LB"
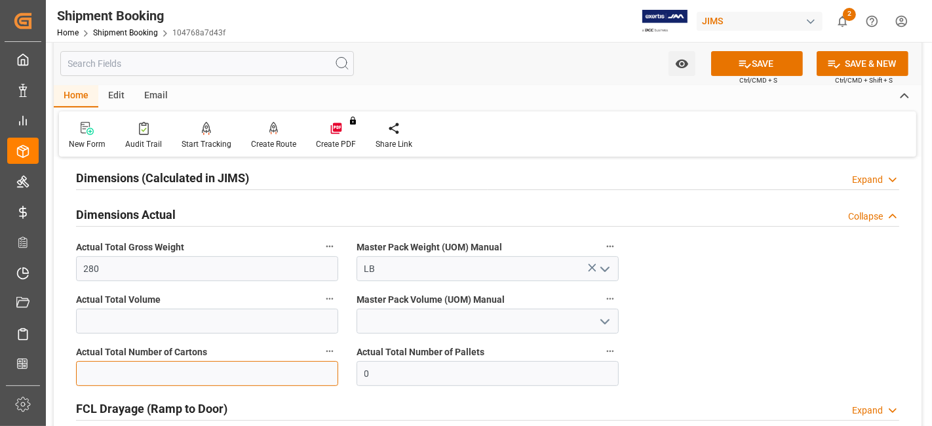
click at [125, 370] on input "text" at bounding box center [207, 373] width 262 height 25
type input "7"
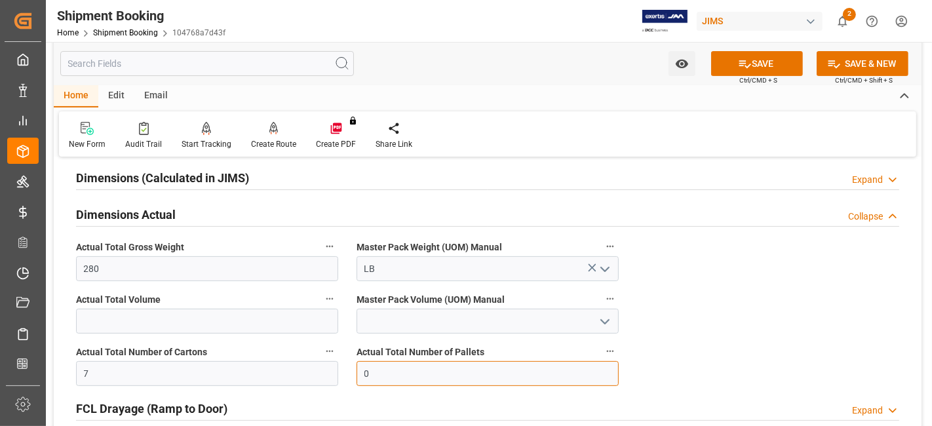
drag, startPoint x: 393, startPoint y: 374, endPoint x: 328, endPoint y: 366, distance: 66.1
click at [328, 366] on div "Quote Ready In-Transit Delivered Completed Cancelled References Expand JAM Refe…" at bounding box center [488, 232] width 868 height 710
type input "1"
click at [729, 64] on button "SAVE" at bounding box center [757, 63] width 92 height 25
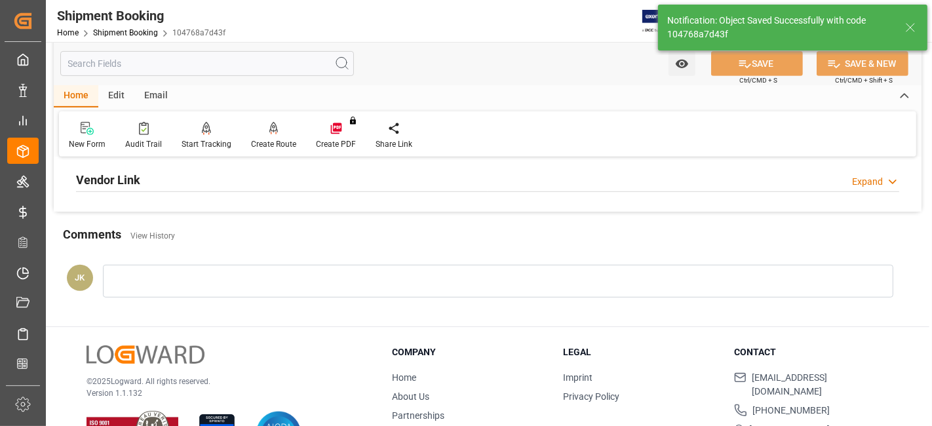
scroll to position [352, 0]
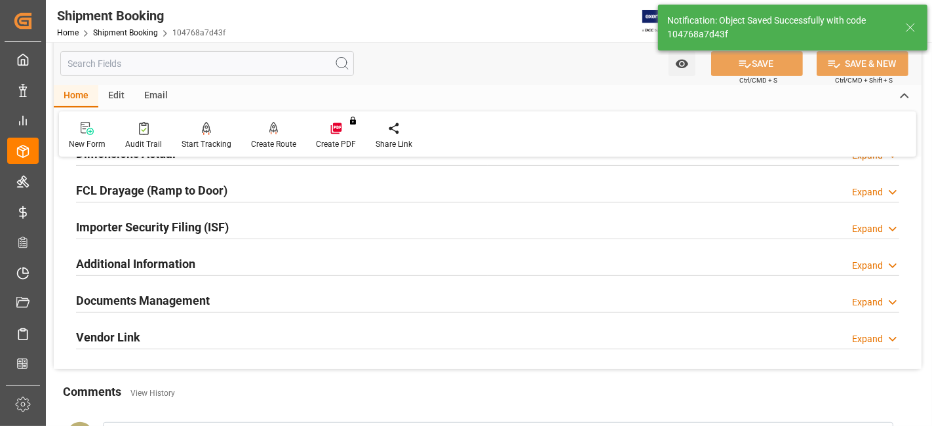
click at [178, 304] on h2 "Documents Management" at bounding box center [143, 301] width 134 height 18
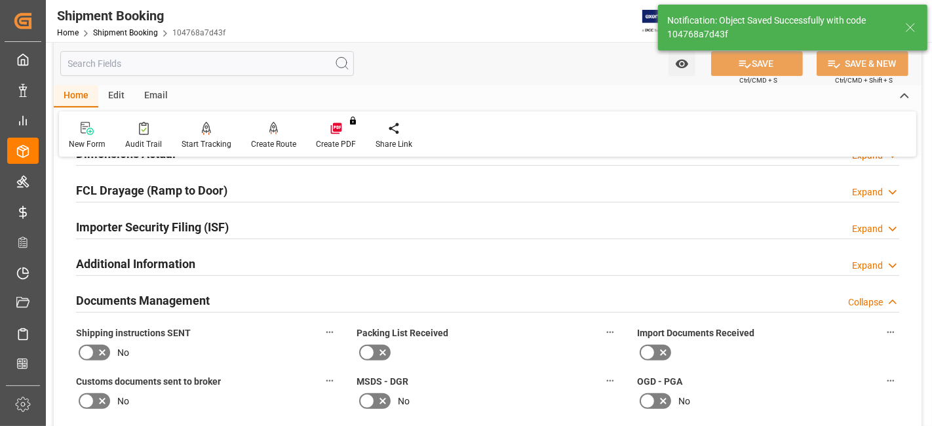
scroll to position [498, 0]
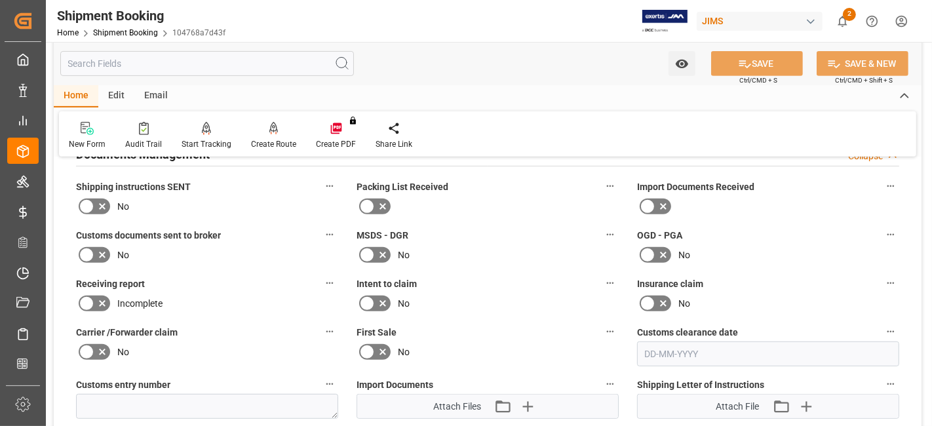
click at [103, 204] on icon at bounding box center [102, 207] width 7 height 7
click at [0, 0] on input "checkbox" at bounding box center [0, 0] width 0 height 0
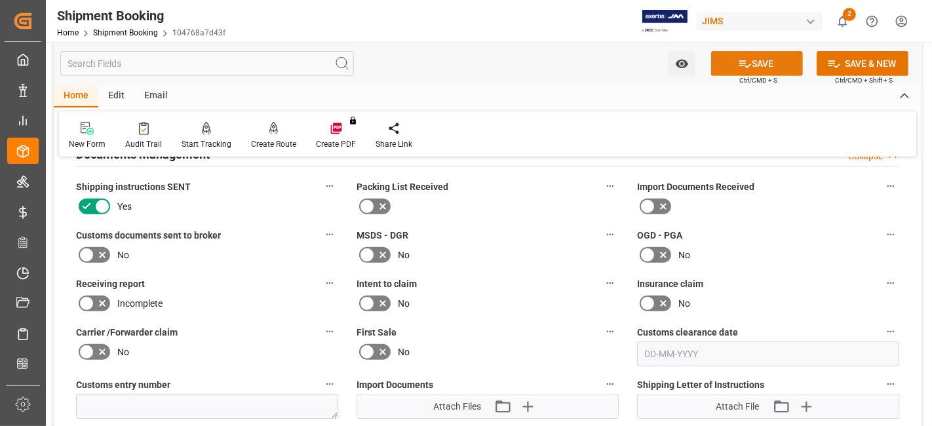
click at [744, 73] on button "SAVE" at bounding box center [757, 63] width 92 height 25
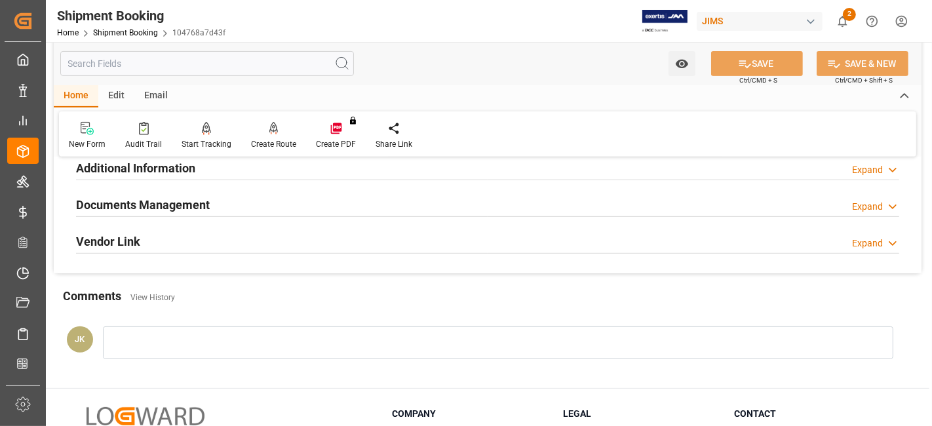
scroll to position [425, 0]
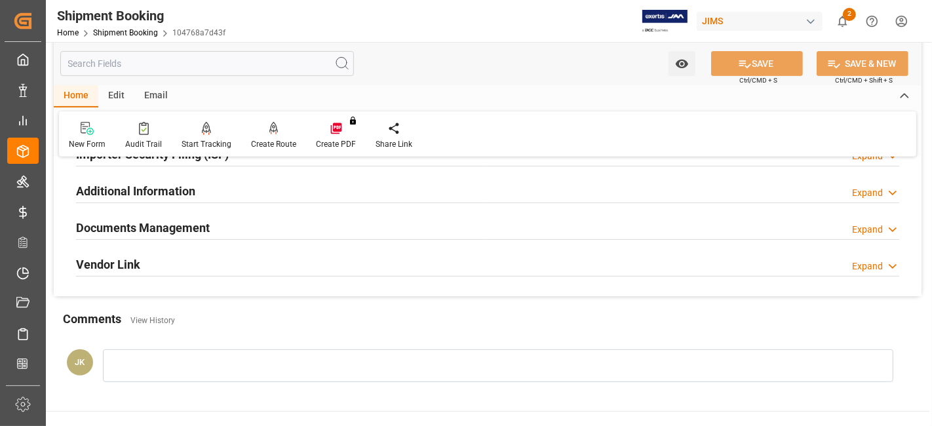
click at [170, 229] on h2 "Documents Management" at bounding box center [143, 228] width 134 height 18
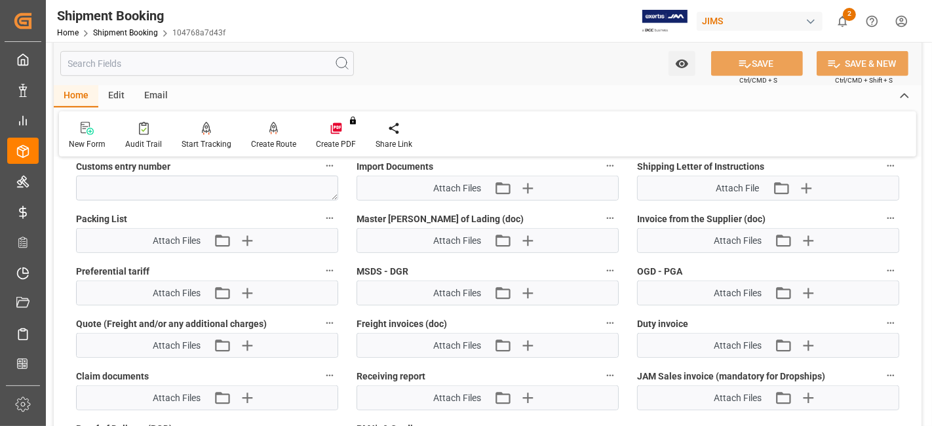
scroll to position [644, 0]
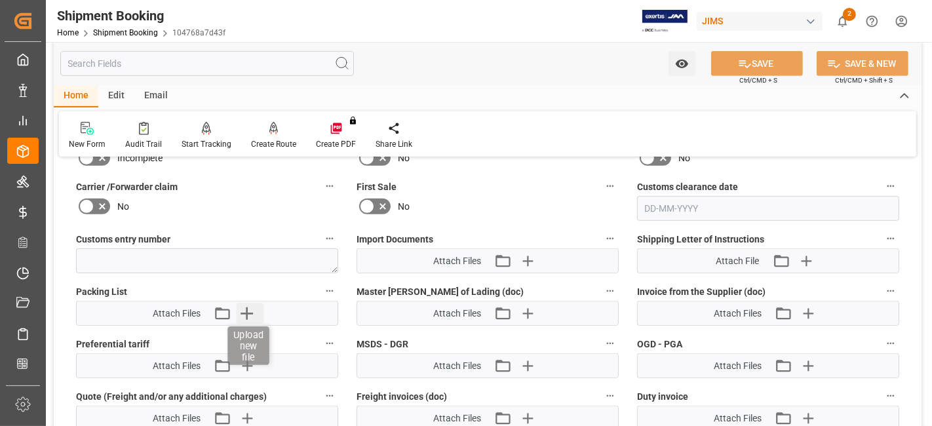
click at [252, 314] on icon "button" at bounding box center [247, 313] width 21 height 21
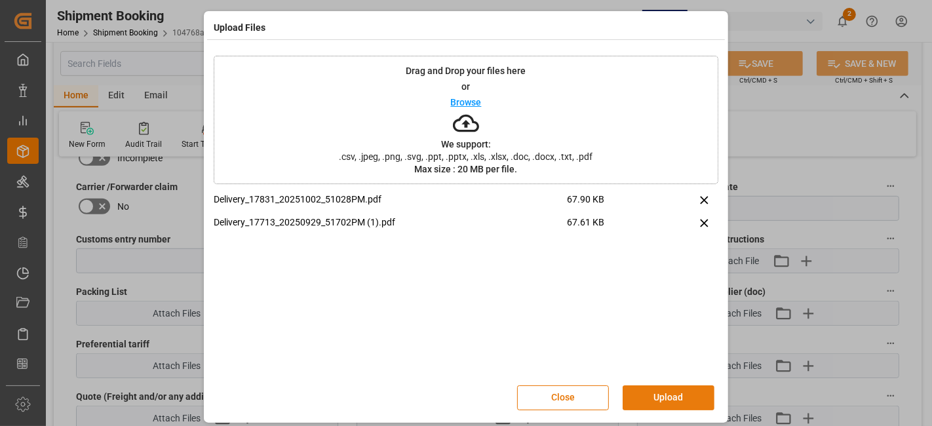
click at [653, 390] on button "Upload" at bounding box center [669, 397] width 92 height 25
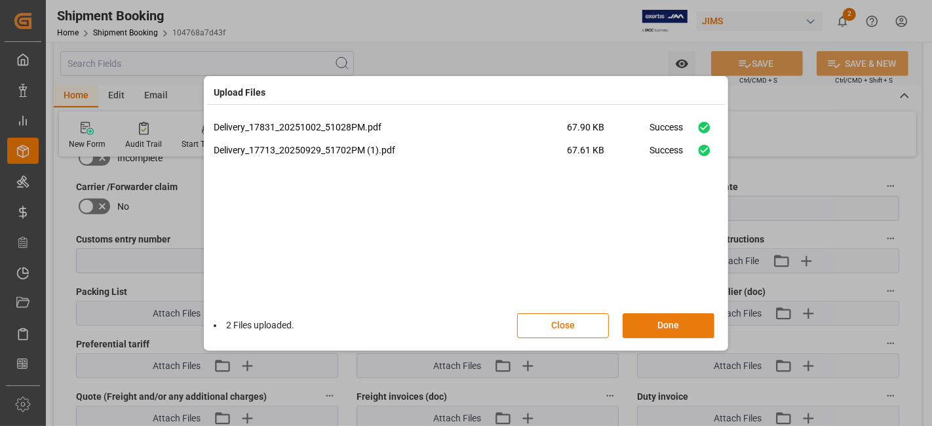
click at [660, 328] on button "Done" at bounding box center [669, 325] width 92 height 25
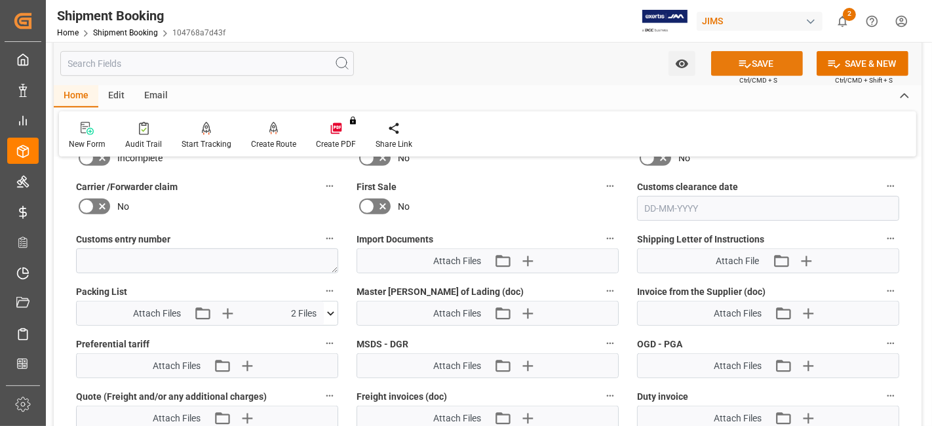
click at [760, 62] on button "SAVE" at bounding box center [757, 63] width 92 height 25
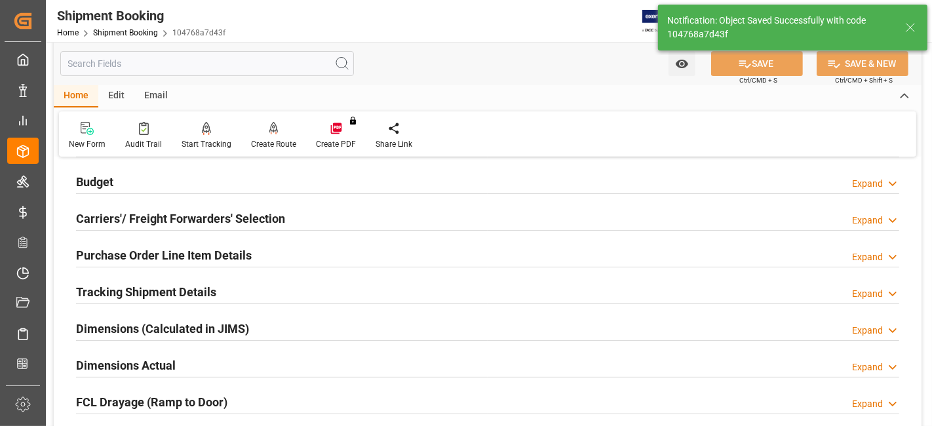
scroll to position [118, 0]
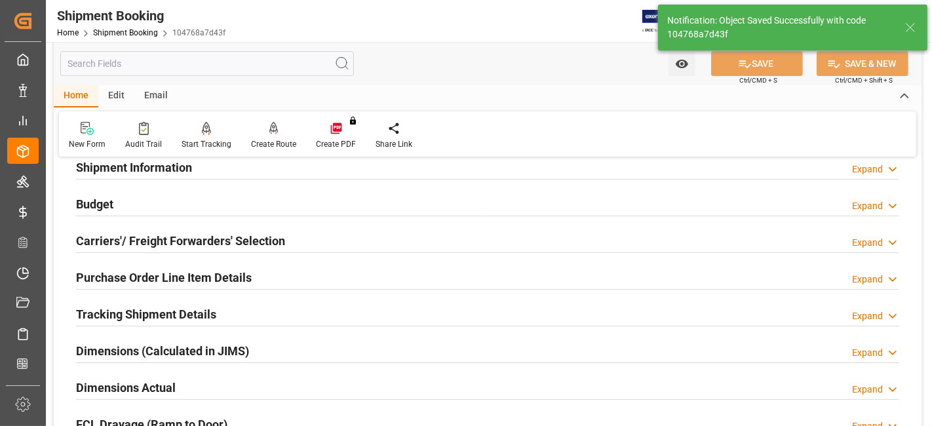
click at [183, 309] on h2 "Tracking Shipment Details" at bounding box center [146, 314] width 140 height 18
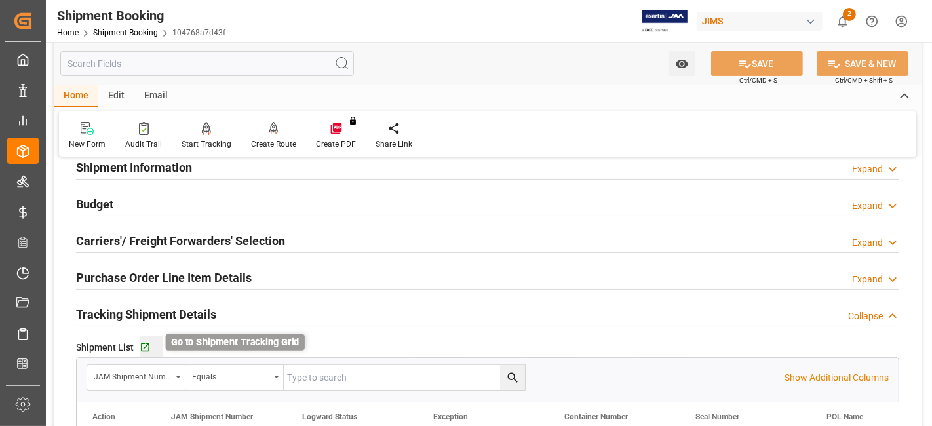
click at [142, 343] on icon "button" at bounding box center [145, 347] width 11 height 11
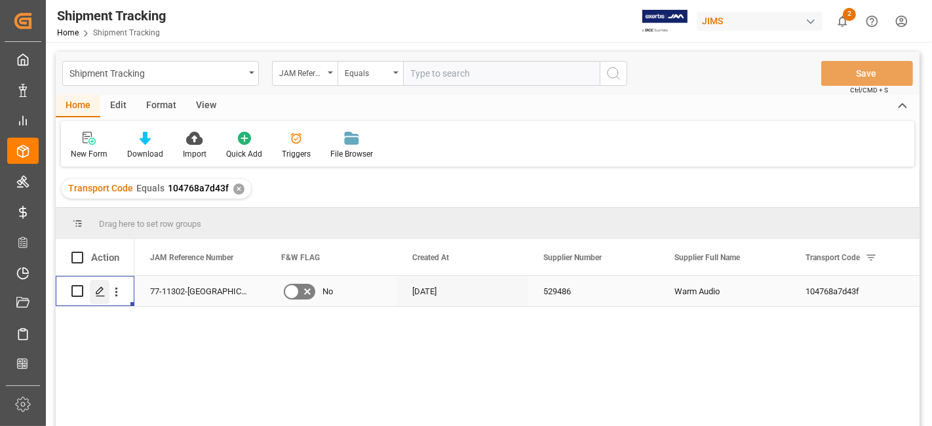
click at [98, 292] on icon "Press SPACE to select this row." at bounding box center [100, 291] width 10 height 10
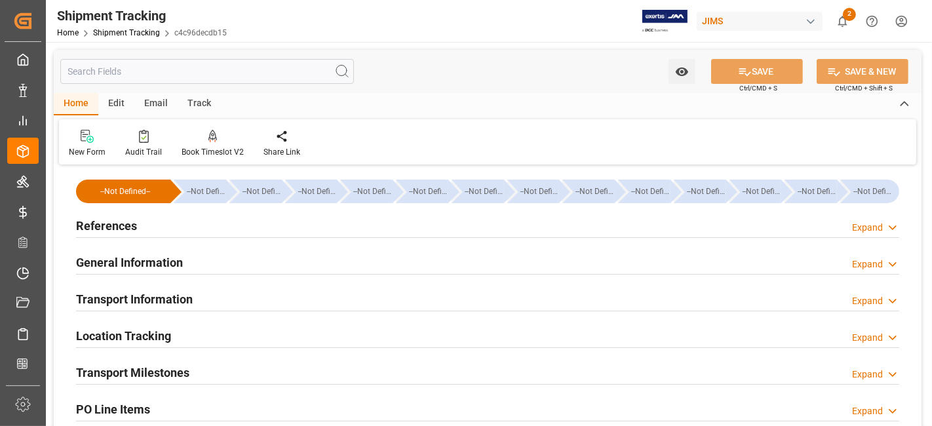
type input "[DATE]"
click at [184, 227] on div "References Expand" at bounding box center [487, 224] width 823 height 25
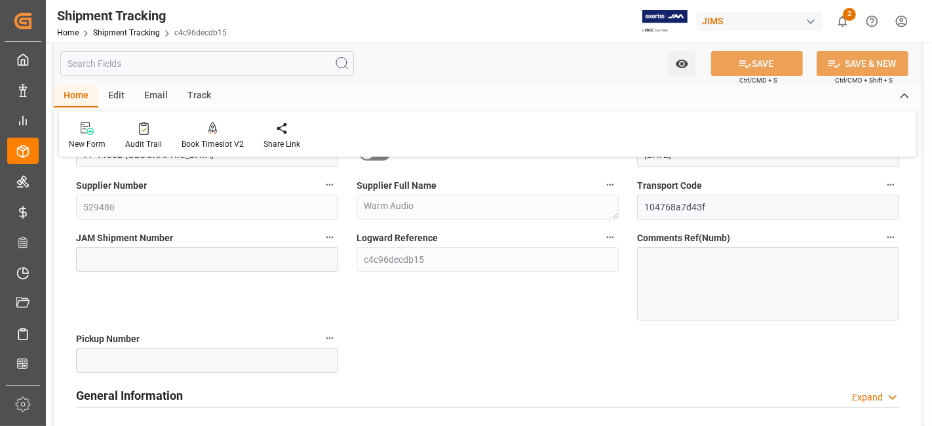
scroll to position [146, 0]
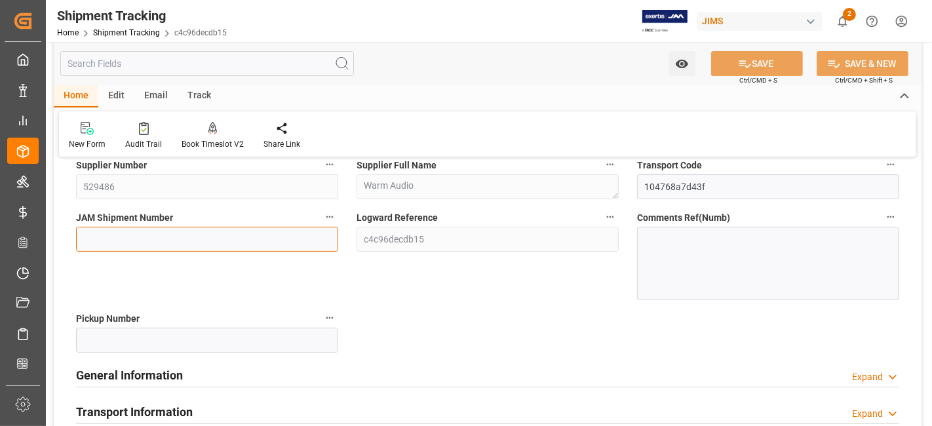
click at [112, 238] on input at bounding box center [207, 239] width 262 height 25
paste input "73300"
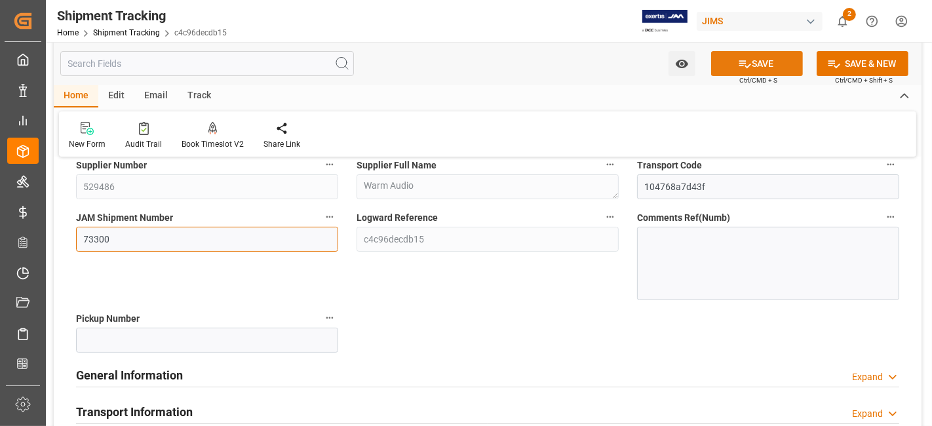
type input "73300"
click at [753, 67] on button "SAVE" at bounding box center [757, 63] width 92 height 25
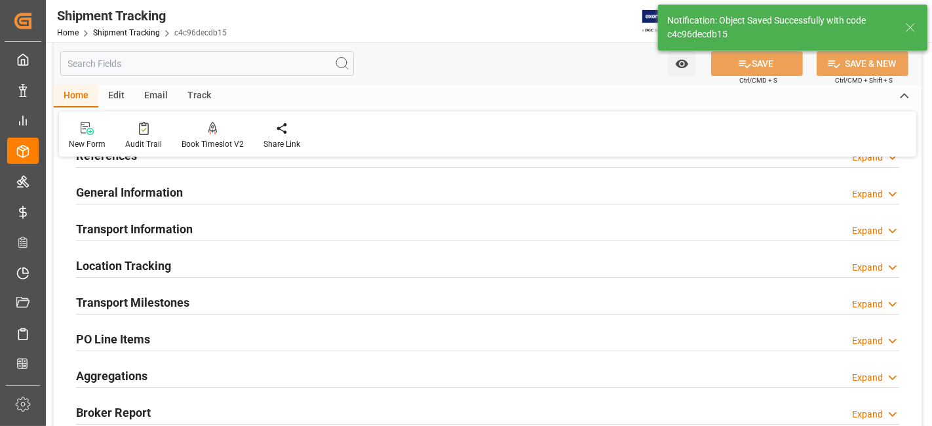
scroll to position [0, 0]
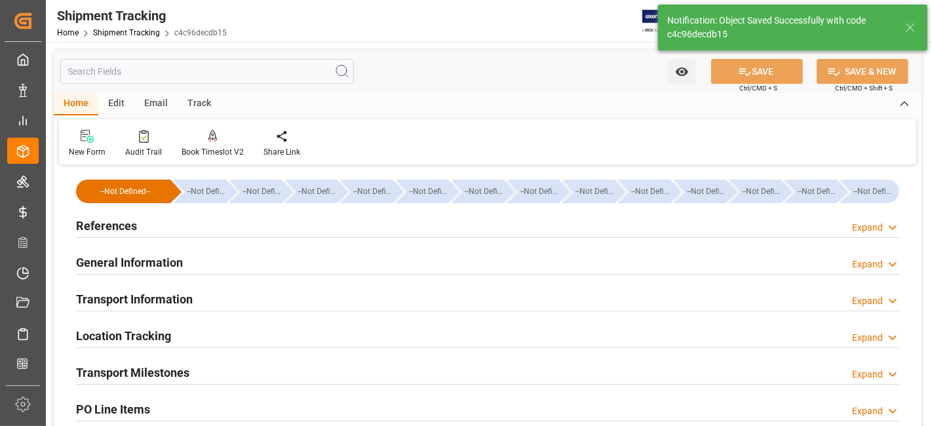
click at [195, 259] on div "General Information Expand" at bounding box center [487, 261] width 823 height 25
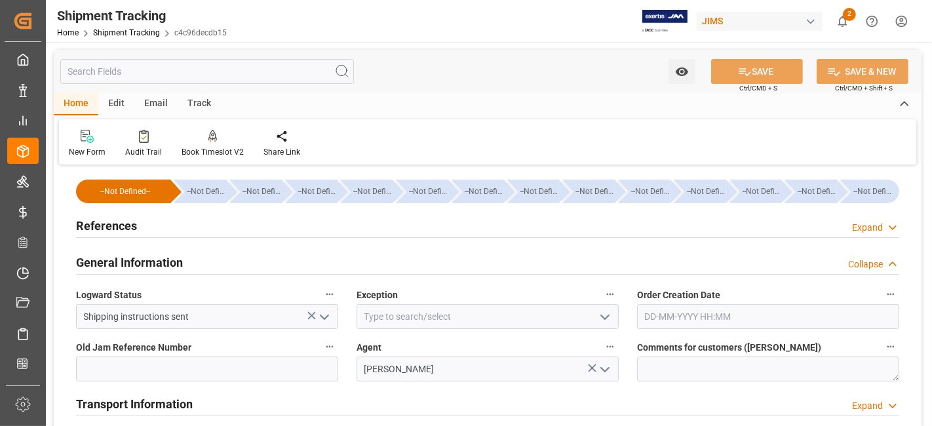
click at [195, 259] on div "General Information Collapse" at bounding box center [487, 261] width 823 height 25
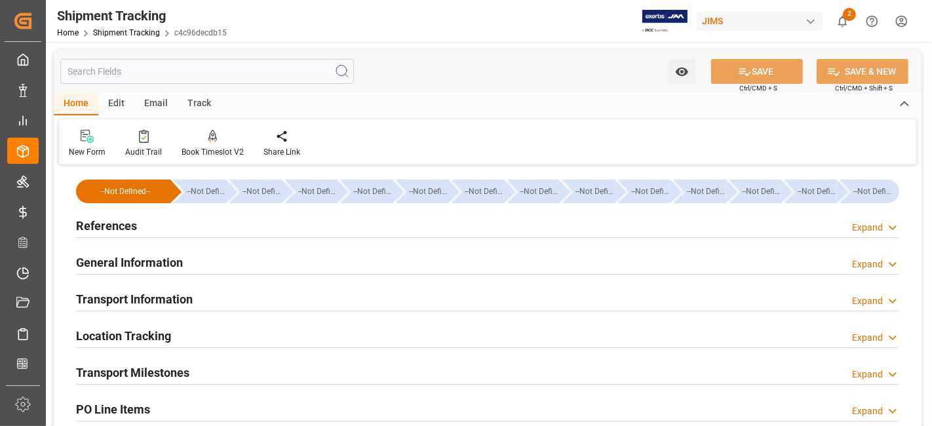
click at [185, 298] on h2 "Transport Information" at bounding box center [134, 299] width 117 height 18
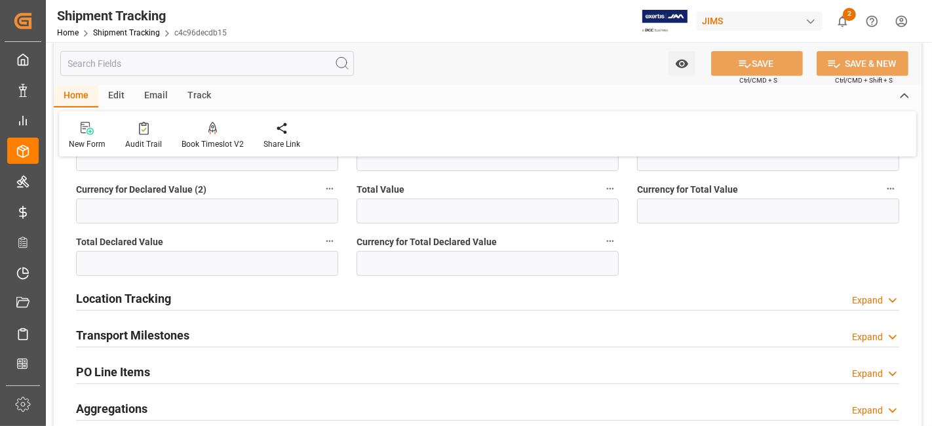
scroll to position [582, 0]
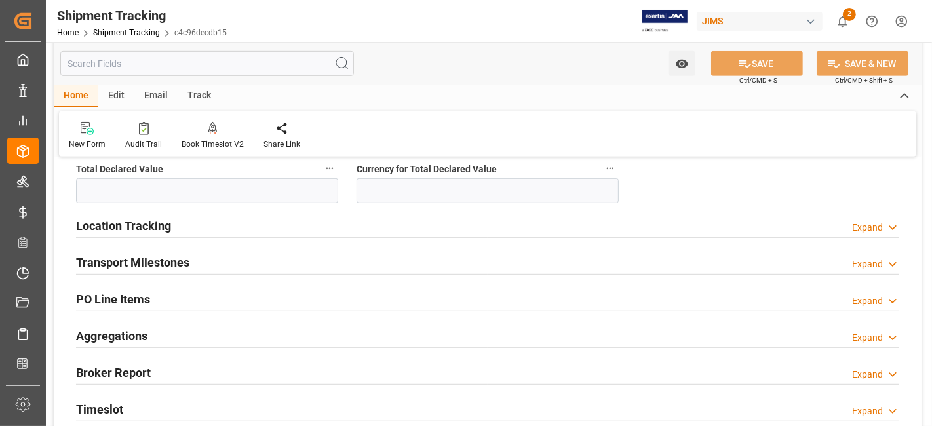
click at [184, 256] on h2 "Transport Milestones" at bounding box center [132, 263] width 113 height 18
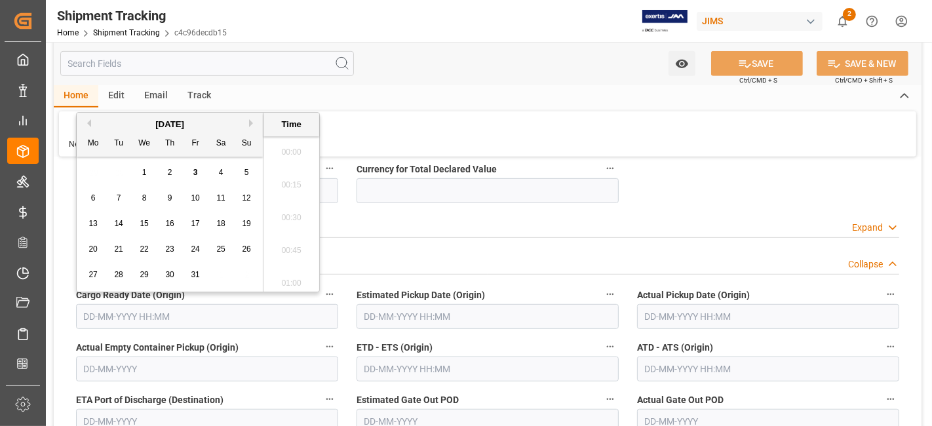
click at [149, 309] on input "text" at bounding box center [207, 316] width 262 height 25
click at [117, 184] on div "29 30 1 2 3 4 5" at bounding box center [170, 173] width 179 height 26
click at [198, 174] on div "3" at bounding box center [195, 173] width 16 height 16
type input "03-10-2025 00:00"
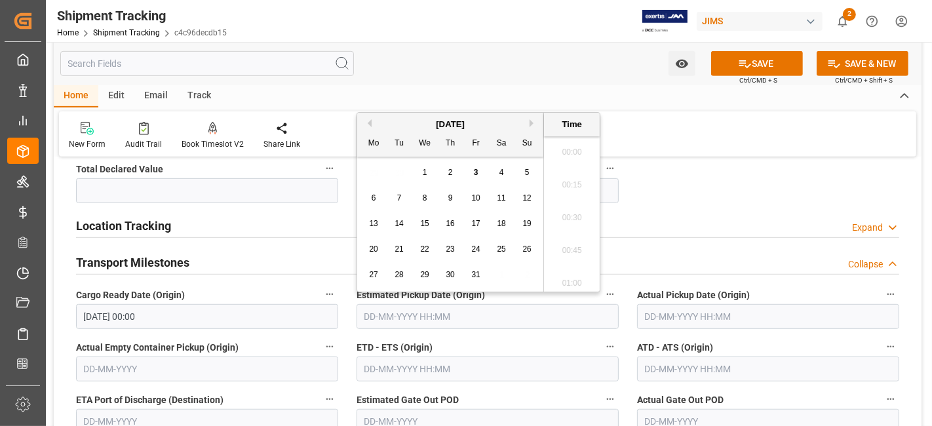
click at [520, 311] on input "text" at bounding box center [488, 316] width 262 height 25
click at [476, 175] on span "3" at bounding box center [476, 172] width 5 height 9
type input "03-10-2025 00:00"
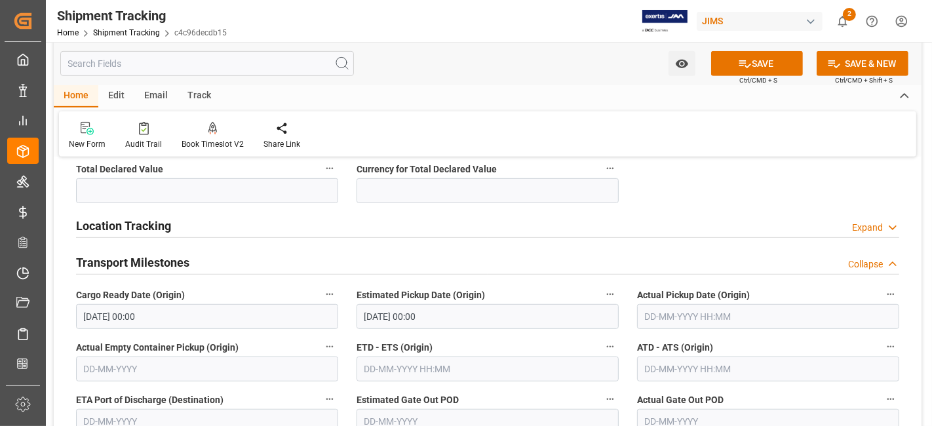
click at [491, 339] on label "ETD - ETS (Origin)" at bounding box center [488, 347] width 262 height 18
click at [602, 339] on button "ETD - ETS (Origin)" at bounding box center [610, 346] width 17 height 17
click at [488, 337] on div at bounding box center [466, 213] width 932 height 426
click at [488, 337] on body "Created by potrace 1.15, written by Peter Selinger 2001-2017 Created by potrace…" at bounding box center [466, 213] width 932 height 426
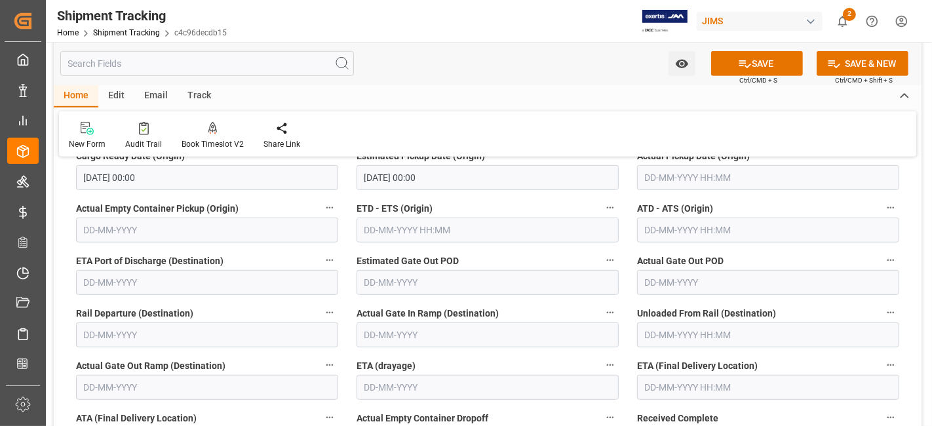
scroll to position [801, 0]
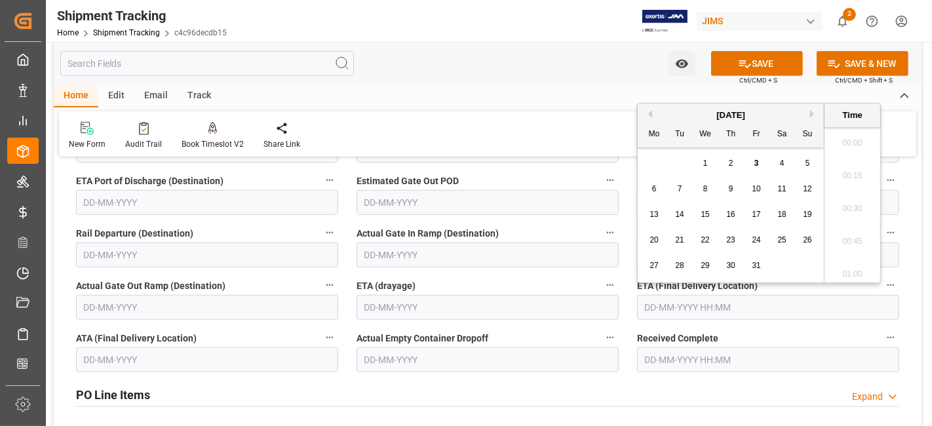
click at [676, 313] on input "text" at bounding box center [768, 307] width 262 height 25
click at [693, 204] on div "13 14 15 16 17 18 19" at bounding box center [731, 215] width 179 height 26
click at [682, 218] on span "14" at bounding box center [679, 214] width 9 height 9
click at [705, 224] on div "13 14 15 16 17 18 19" at bounding box center [731, 215] width 179 height 26
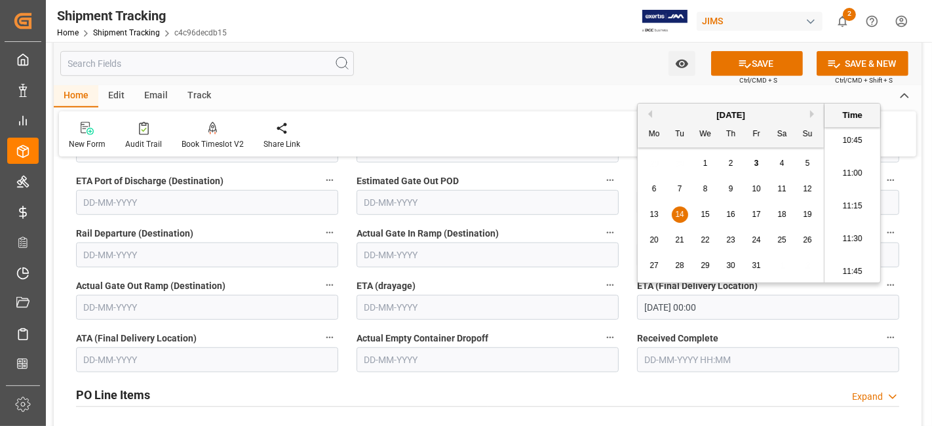
click at [706, 216] on span "15" at bounding box center [705, 214] width 9 height 9
type input "15-10-2025 00:00"
click at [743, 55] on button "SAVE" at bounding box center [757, 63] width 92 height 25
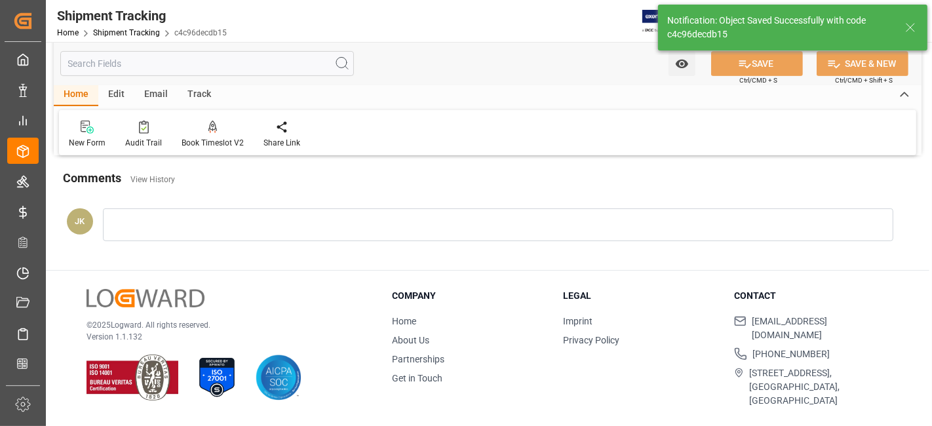
scroll to position [161, 0]
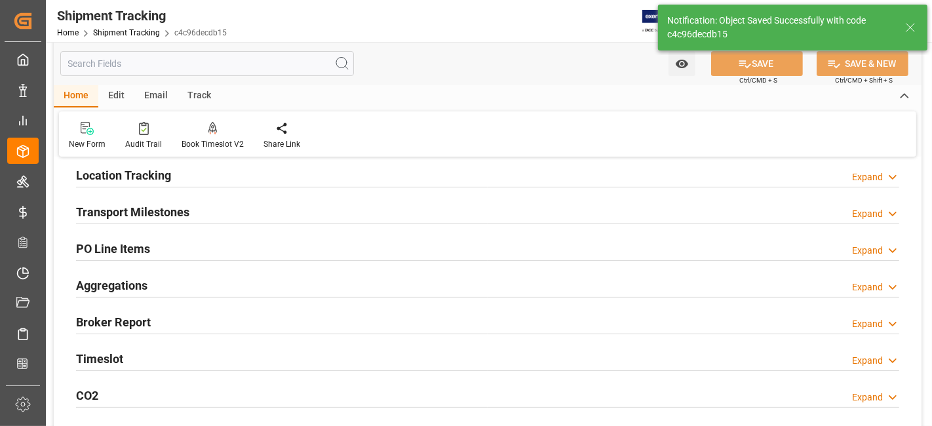
click at [142, 277] on h2 "Aggregations" at bounding box center [111, 286] width 71 height 18
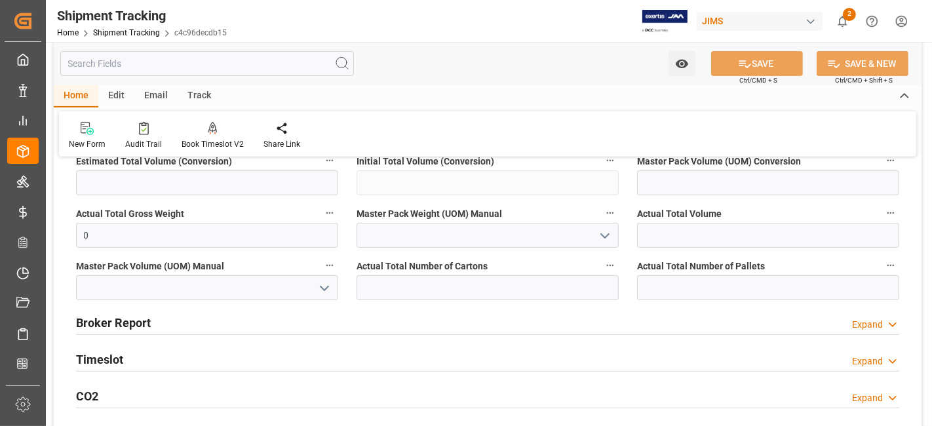
scroll to position [452, 0]
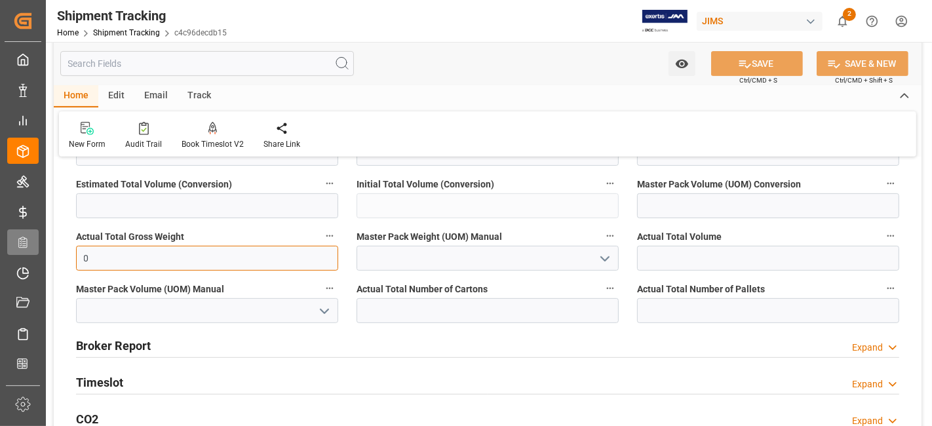
drag, startPoint x: 140, startPoint y: 248, endPoint x: 28, endPoint y: 246, distance: 112.7
click at [28, 246] on div "Created by potrace 1.15, written by Peter Selinger 2001-2017 Created by potrace…" at bounding box center [466, 213] width 932 height 426
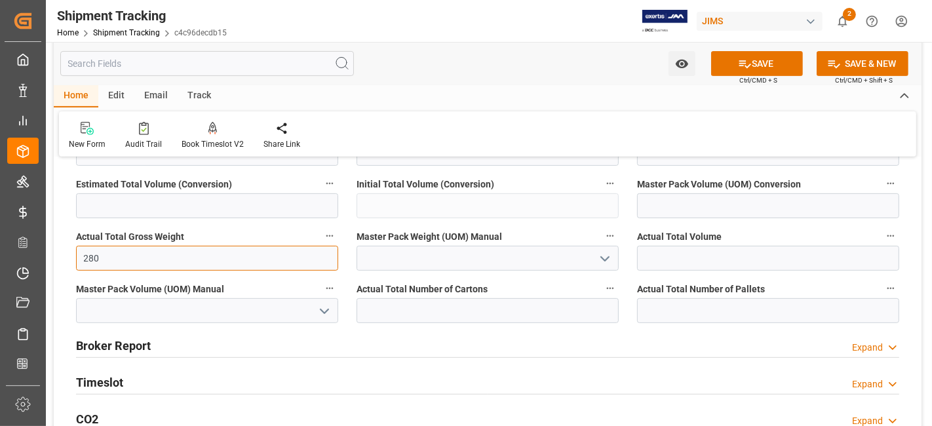
type input "280"
click at [602, 259] on icon "open menu" at bounding box center [605, 259] width 16 height 16
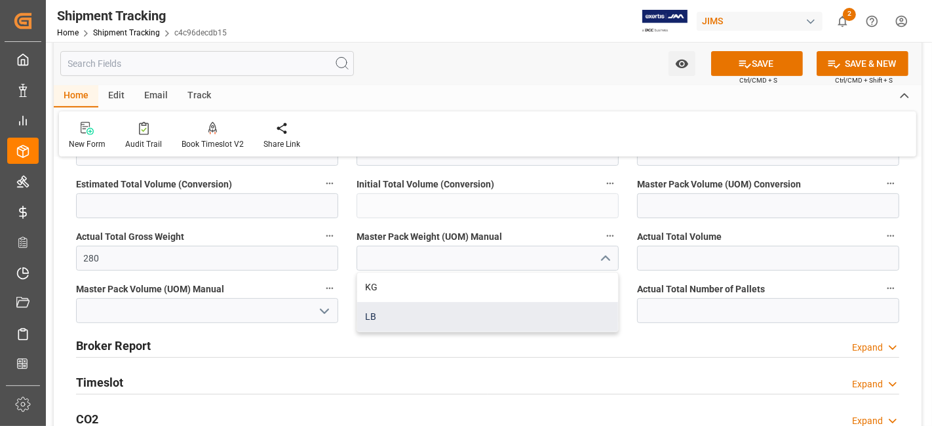
click at [499, 311] on div "LB" at bounding box center [487, 316] width 261 height 29
type input "LB"
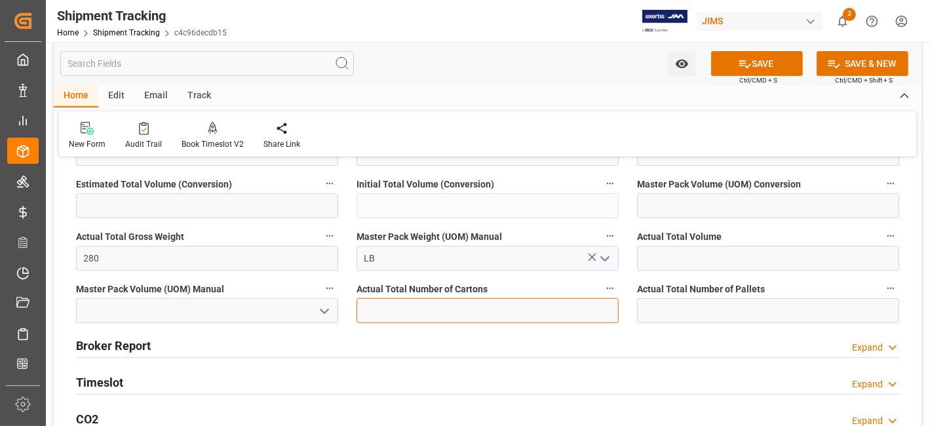
click at [453, 309] on input "text" at bounding box center [488, 310] width 262 height 25
type input "7"
drag, startPoint x: 709, startPoint y: 310, endPoint x: 705, endPoint y: 319, distance: 10.0
click at [709, 310] on input "text" at bounding box center [768, 310] width 262 height 25
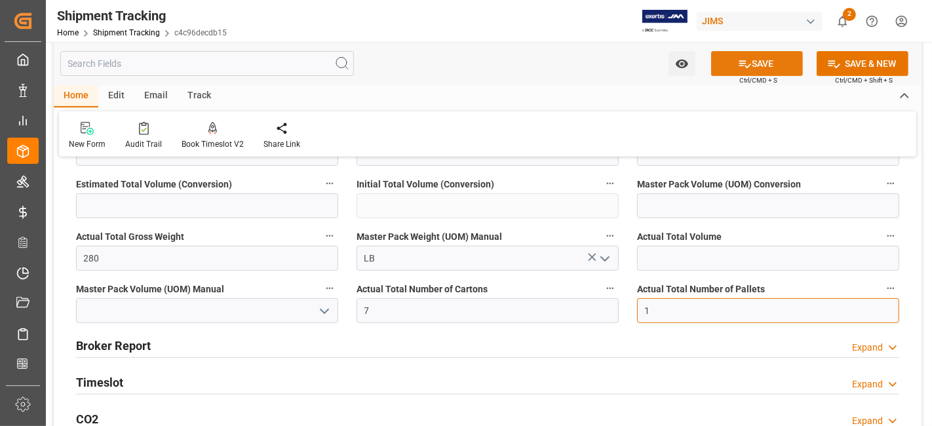
type input "1"
click at [720, 68] on button "SAVE" at bounding box center [757, 63] width 92 height 25
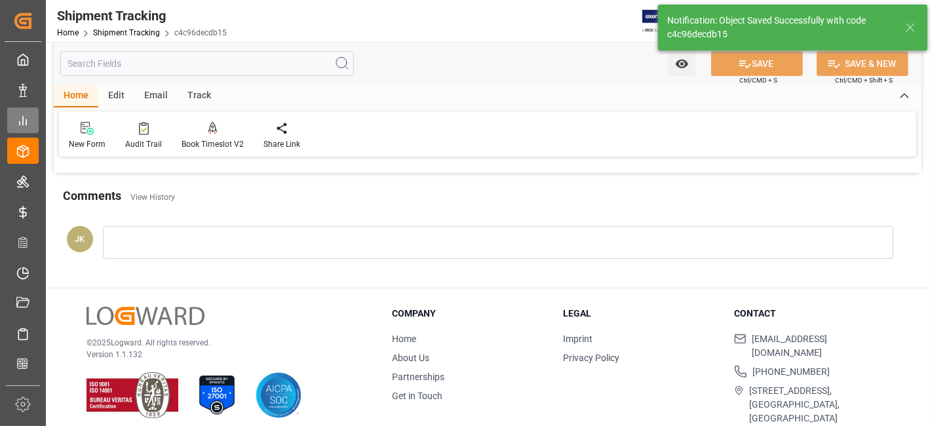
scroll to position [138, 0]
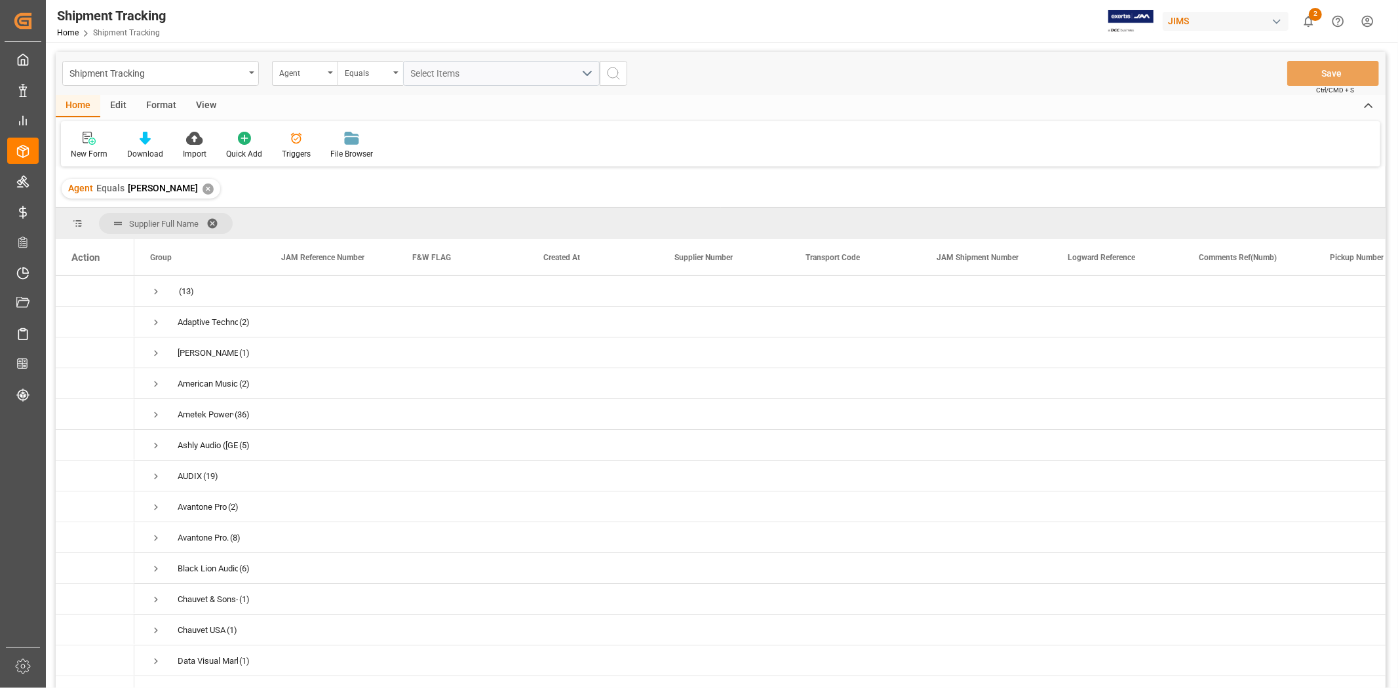
scroll to position [437, 0]
